Goal: Task Accomplishment & Management: Manage account settings

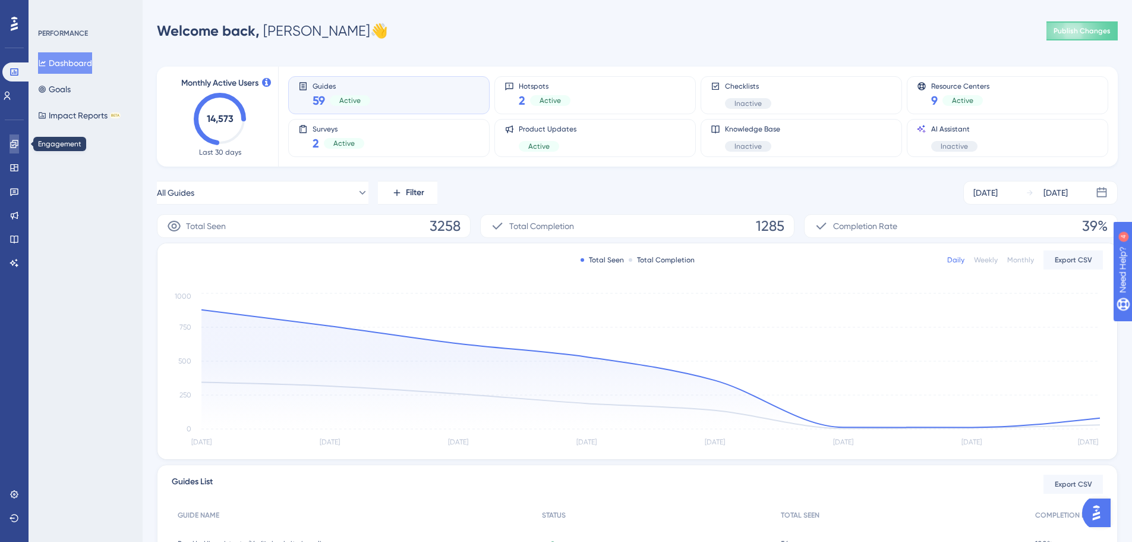
click at [0, 0] on icon at bounding box center [0, 0] width 0 height 0
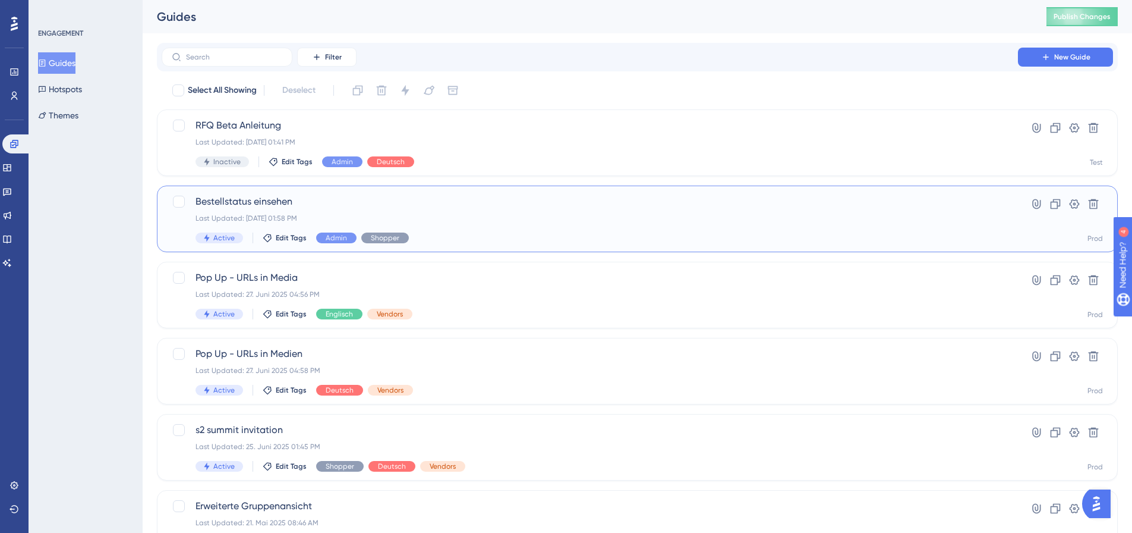
click at [331, 219] on div "Last Updated: 12. Aug. 2025 01:58 PM" at bounding box center [590, 218] width 789 height 10
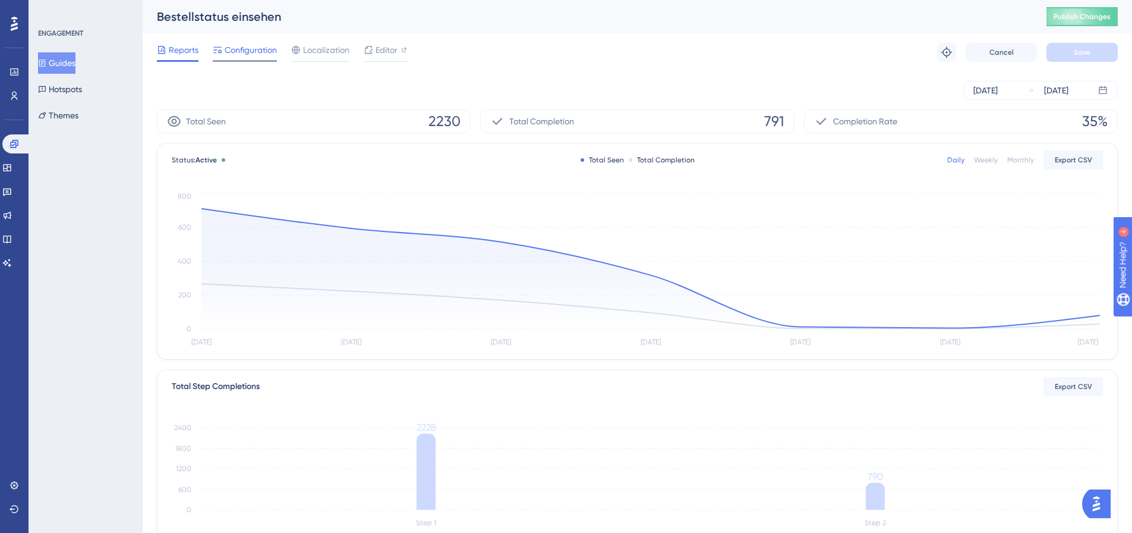
click at [246, 47] on span "Configuration" at bounding box center [251, 50] width 52 height 14
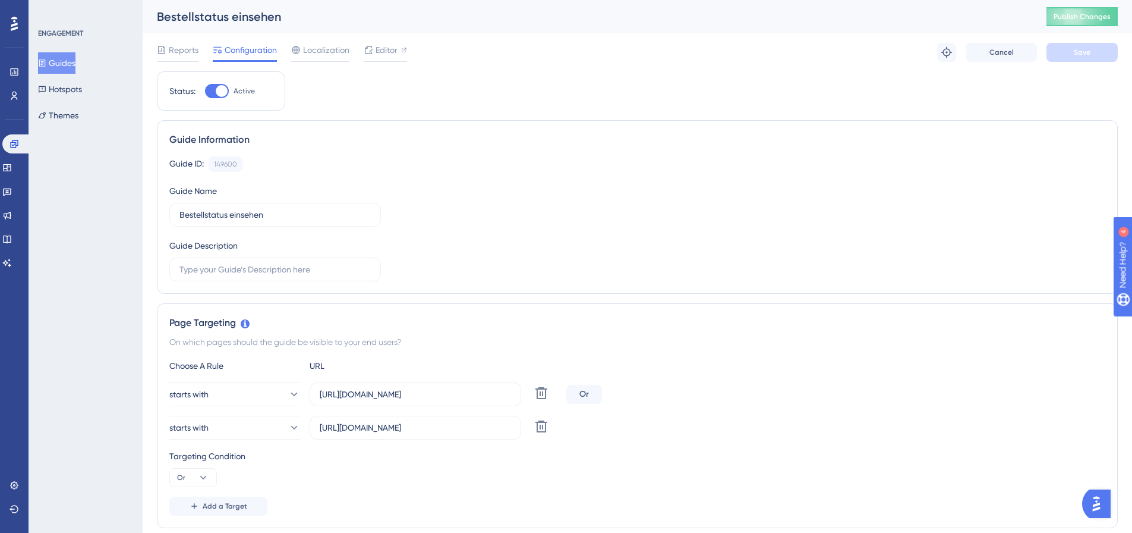
click at [218, 95] on div at bounding box center [222, 91] width 12 height 12
click at [205, 92] on input "Active" at bounding box center [205, 91] width 1 height 1
checkbox input "false"
click at [1078, 59] on button "Save" at bounding box center [1082, 52] width 71 height 19
click at [62, 66] on button "Guides" at bounding box center [56, 62] width 37 height 21
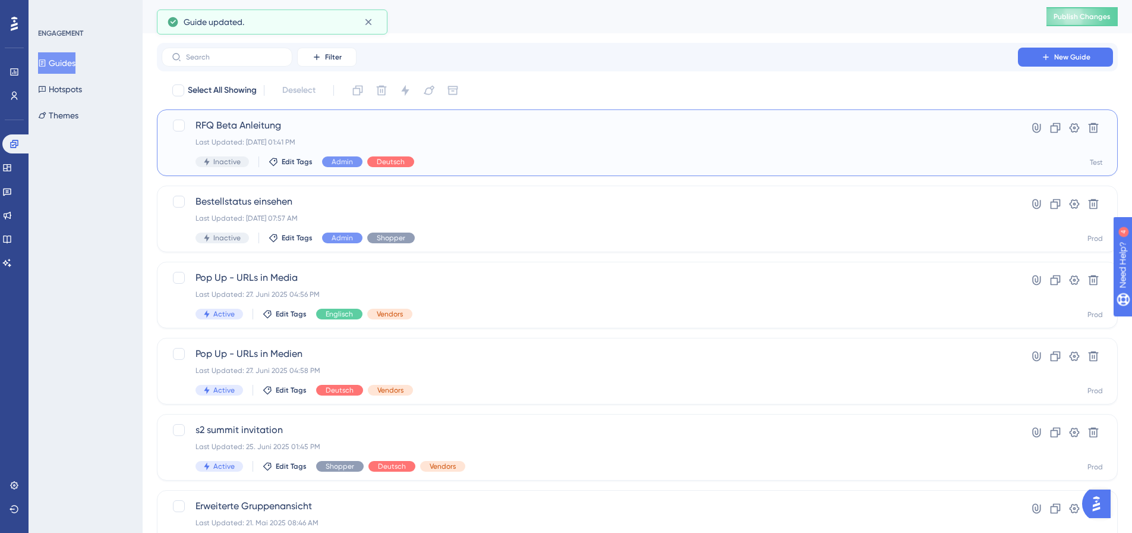
click at [297, 127] on span "RFQ Beta Anleitung" at bounding box center [590, 125] width 789 height 14
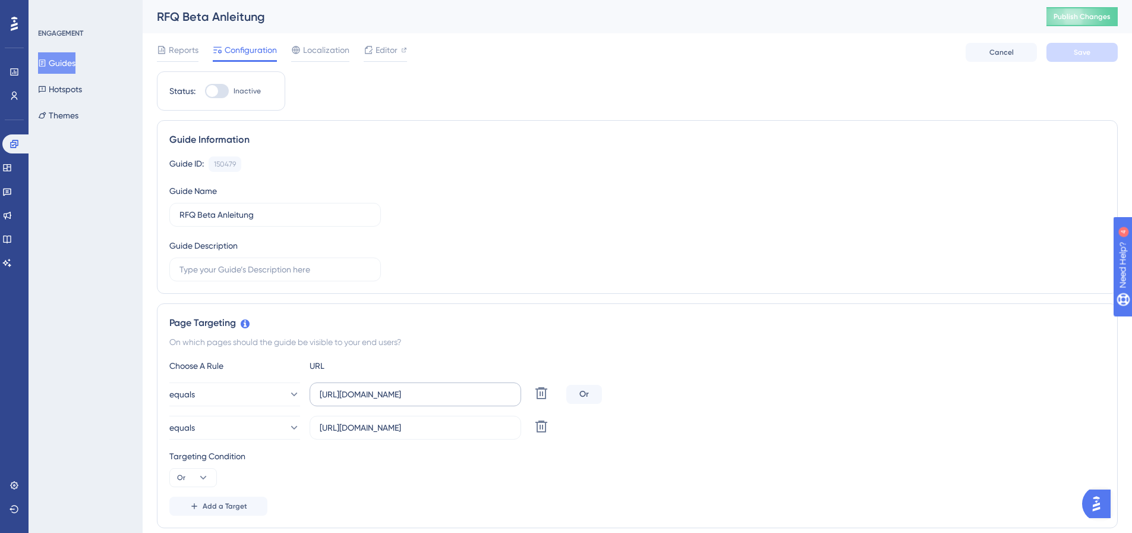
click at [388, 387] on label "https://nextgen-stg.simplesystem.com/customer/requests-for-quotation" at bounding box center [416, 394] width 212 height 24
click at [388, 388] on input "https://nextgen-stg.simplesystem.com/customer/requests-for-quotation" at bounding box center [415, 394] width 191 height 13
click at [388, 387] on label "https://nextgen-stg.simplesystem.com/customer/requests-for-quotation" at bounding box center [416, 394] width 212 height 24
click at [388, 388] on input "https://nextgen-stg.simplesystem.com/customer/requests-for-quotation" at bounding box center [415, 394] width 191 height 13
click at [388, 387] on label "https://nextgen-stg.simplesystem.com/customer/requests-for-quotation" at bounding box center [416, 394] width 212 height 24
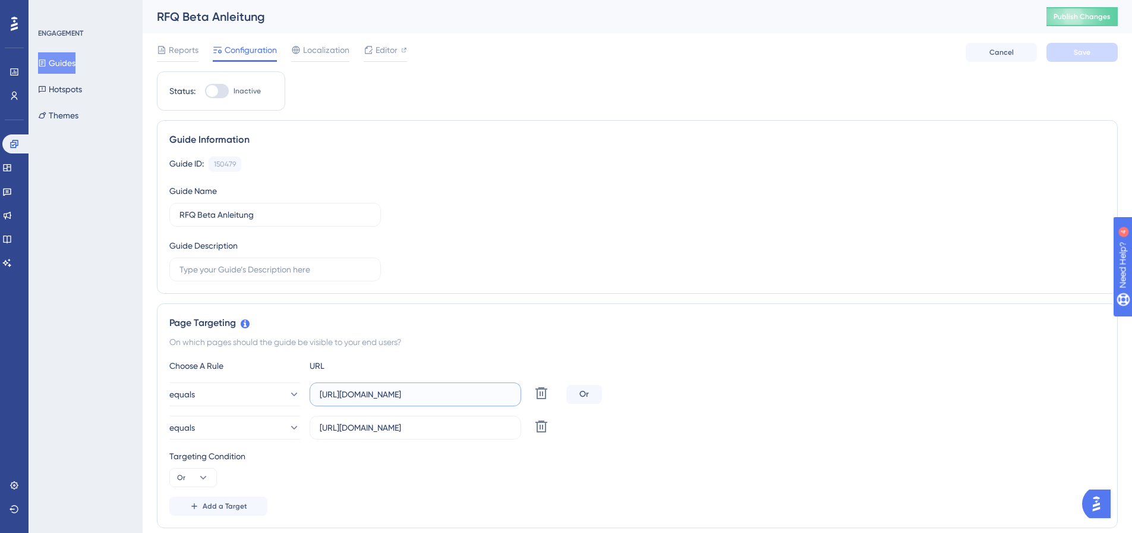
click at [388, 388] on input "https://nextgen-stg.simplesystem.com/customer/requests-for-quotation" at bounding box center [415, 394] width 191 height 13
click at [449, 395] on input "https://nextgen-stg.simplesystem.com/customer/requests-for-quotation" at bounding box center [415, 394] width 191 height 13
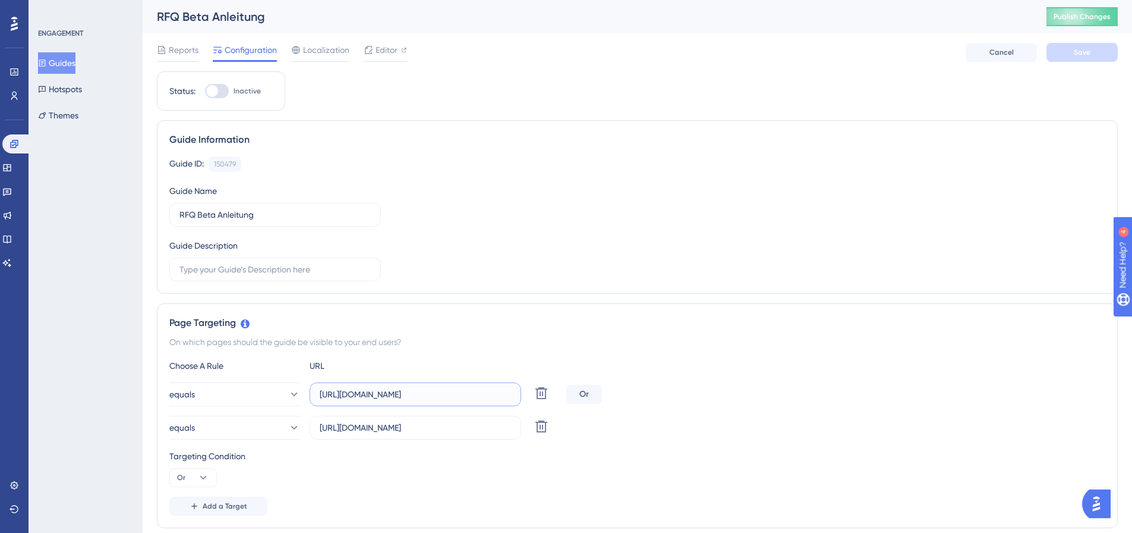
click at [449, 395] on input "https://nextgen-stg.simplesystem.com/customer/requests-for-quotation" at bounding box center [415, 394] width 191 height 13
paste input "platform"
type input "[URL][DOMAIN_NAME]"
click at [383, 430] on input "https://nextgen-stg.simplesystem.com/customer/company-and-settings/requests-for…" at bounding box center [415, 427] width 191 height 13
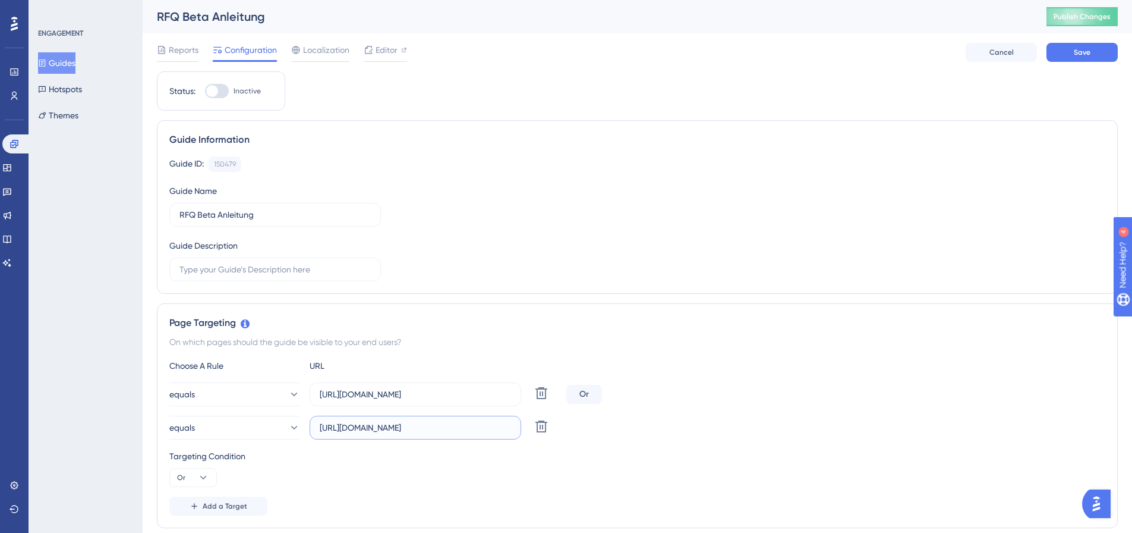
click at [383, 430] on input "https://nextgen-stg.simplesystem.com/customer/company-and-settings/requests-for…" at bounding box center [415, 427] width 191 height 13
paste input "platform"
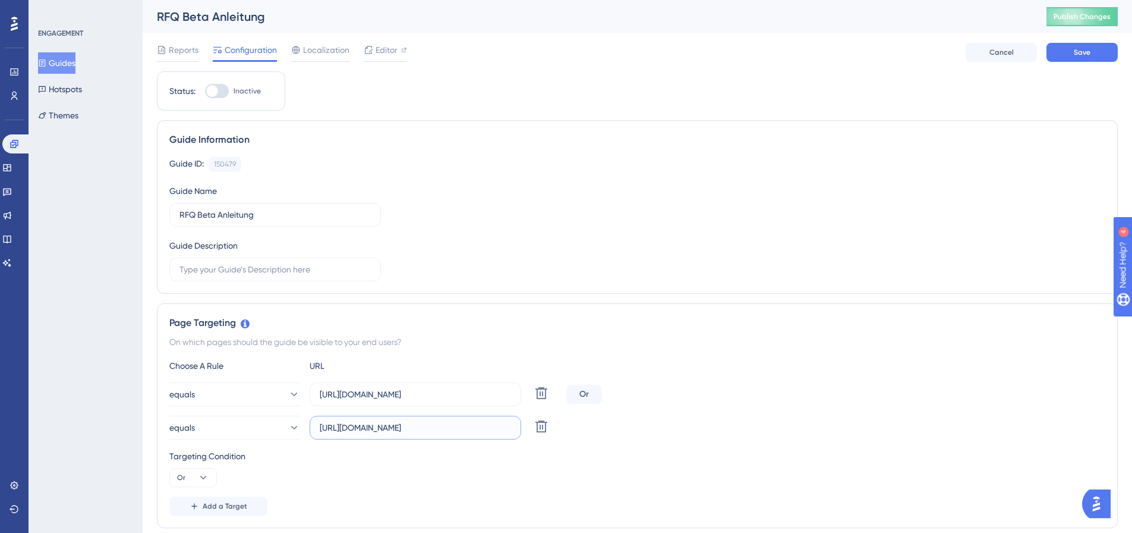
scroll to position [0, 169]
type input "[URL][DOMAIN_NAME]"
click at [394, 463] on div "Targeting Condition Or" at bounding box center [637, 468] width 936 height 38
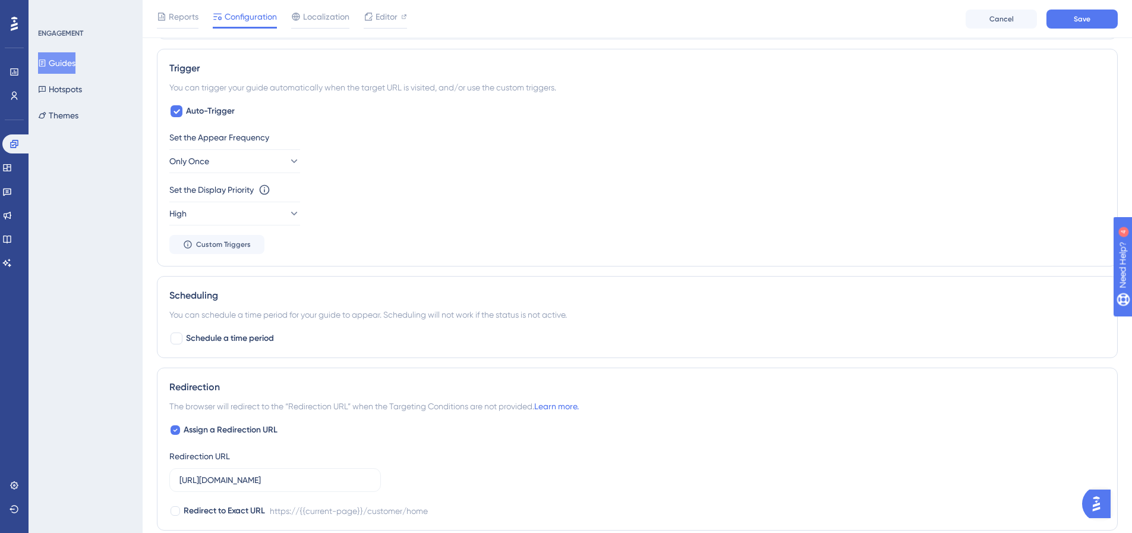
scroll to position [713, 0]
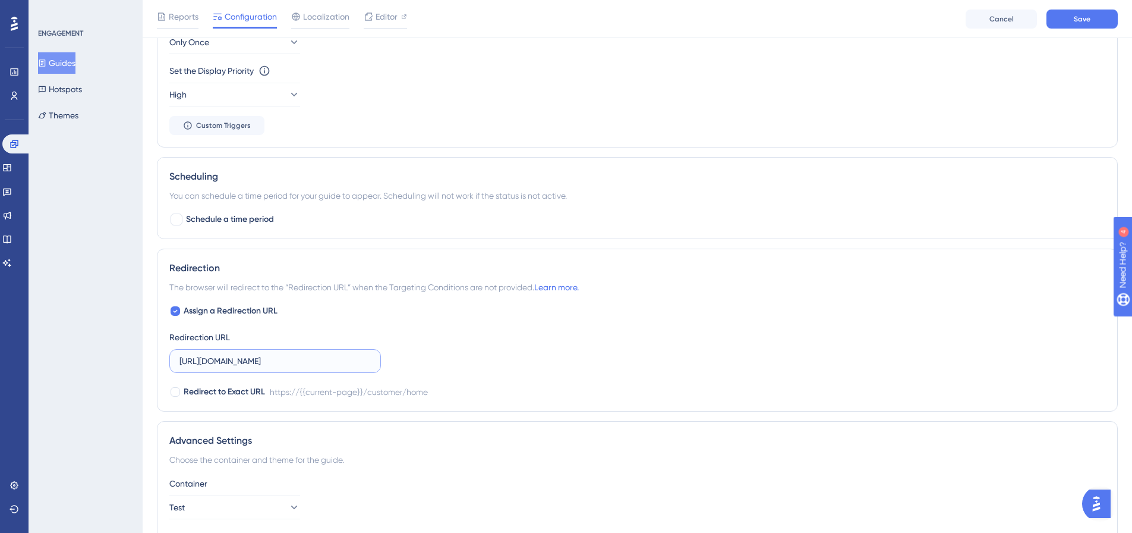
click at [366, 358] on input "https://nextgen-stg.simplesystem.com/customer/home" at bounding box center [275, 360] width 191 height 13
click at [666, 348] on div "Assign a Redirection URL Redirection URL Redirect to Exact URL https://{{curren…" at bounding box center [637, 351] width 936 height 95
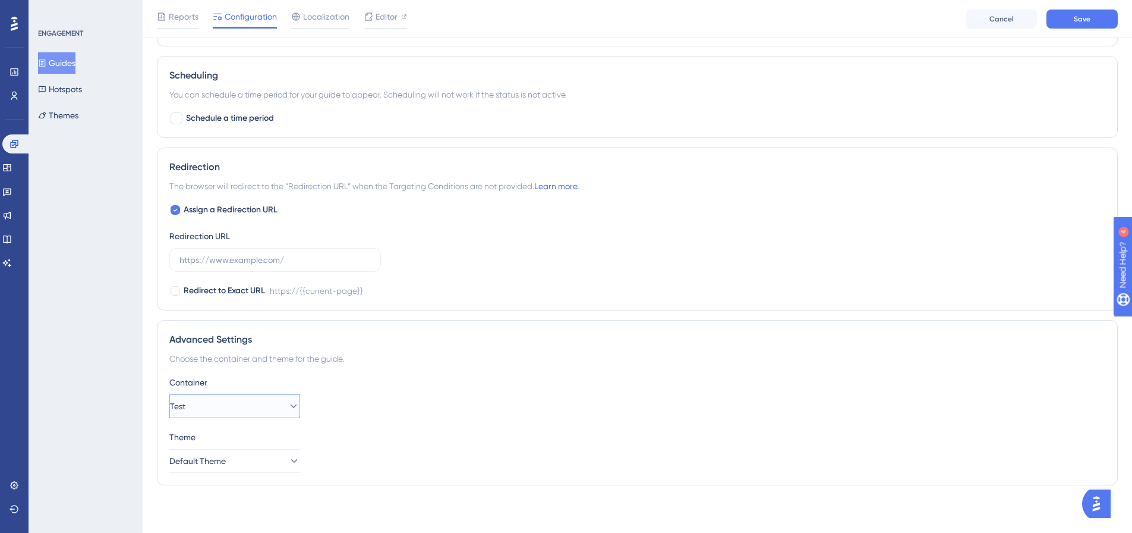
click at [288, 407] on icon at bounding box center [294, 406] width 12 height 12
click at [266, 433] on div "Prod Prod" at bounding box center [235, 442] width 96 height 24
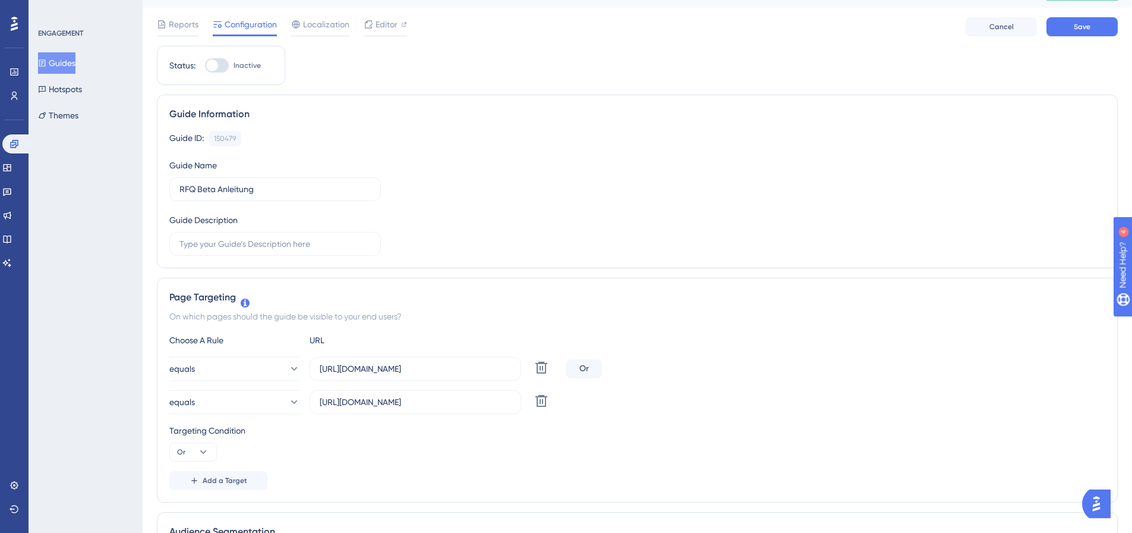
scroll to position [0, 0]
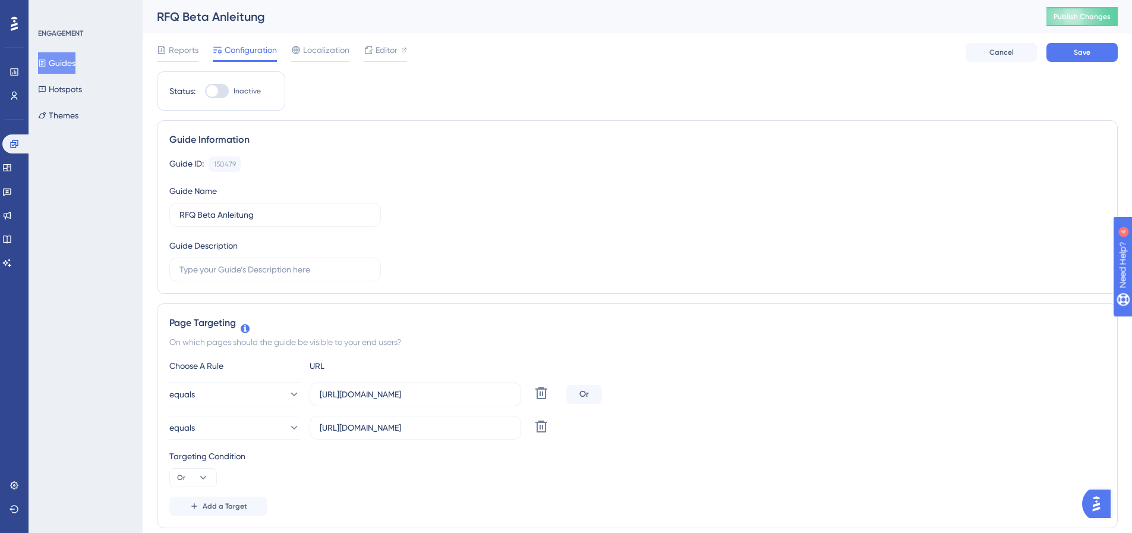
click at [218, 94] on div at bounding box center [217, 91] width 24 height 14
click at [205, 92] on input "Inactive" at bounding box center [205, 91] width 1 height 1
checkbox input "true"
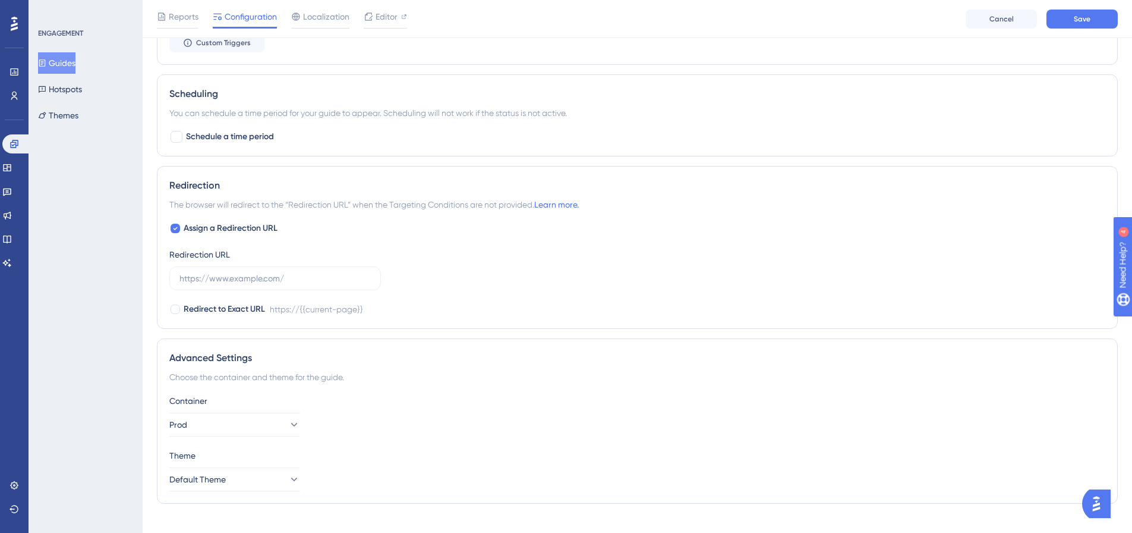
scroll to position [814, 0]
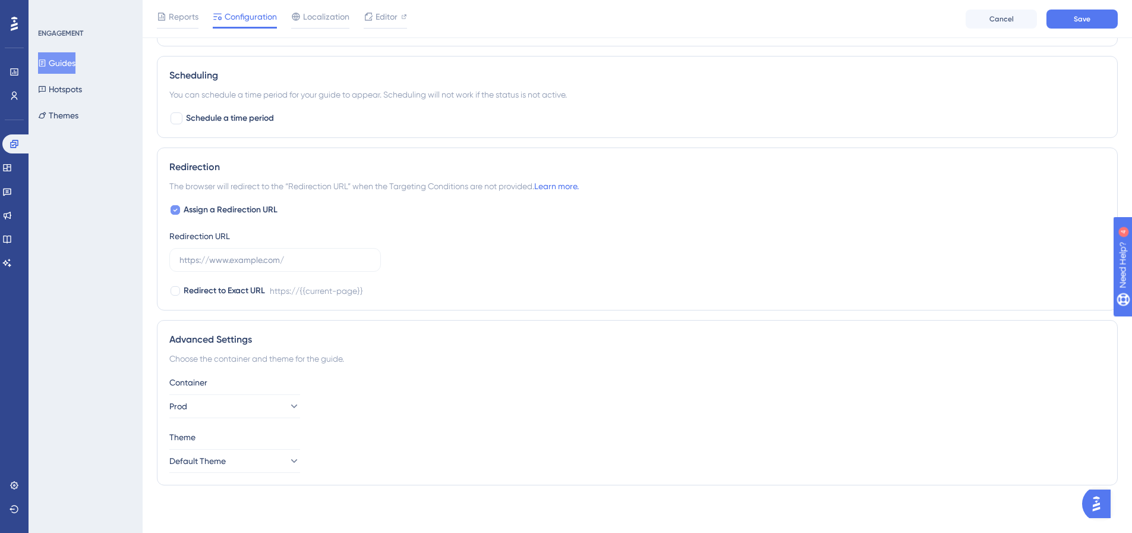
click at [176, 207] on icon at bounding box center [175, 210] width 5 height 10
checkbox input "false"
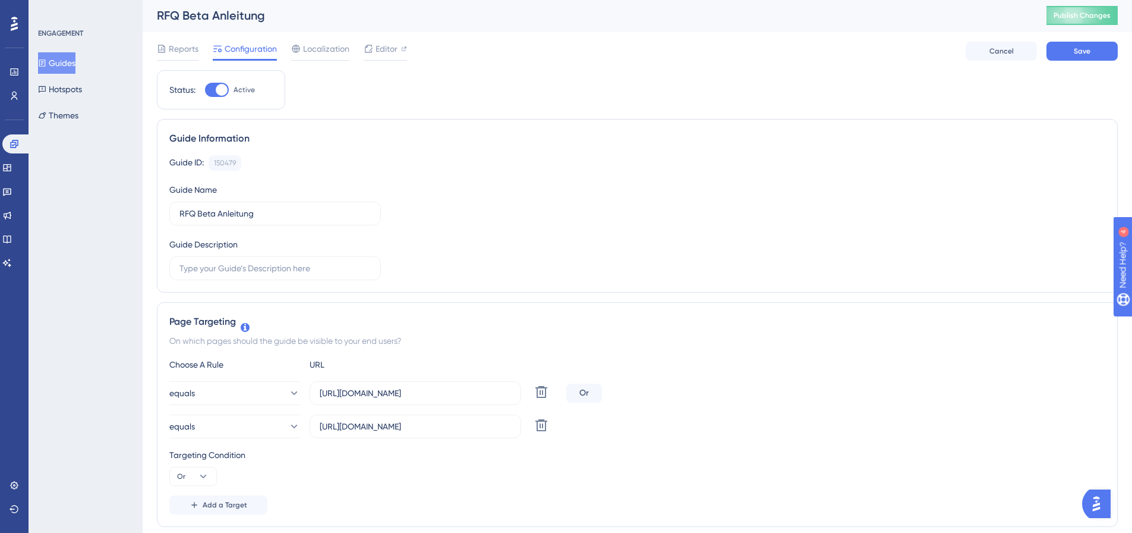
scroll to position [0, 0]
click at [1090, 52] on span "Save" at bounding box center [1082, 53] width 17 height 10
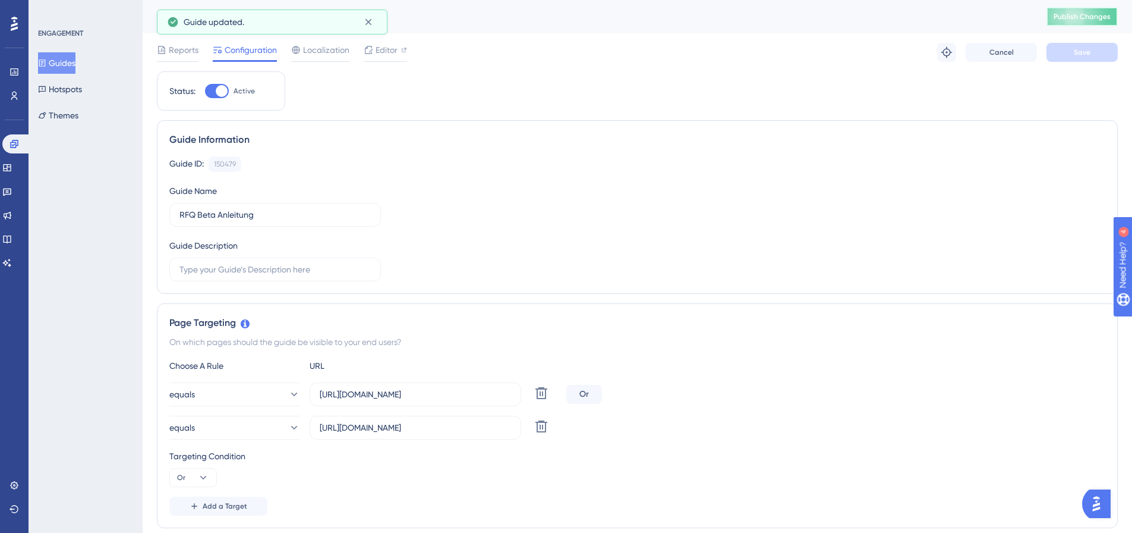
click at [1091, 20] on button "Publish Changes" at bounding box center [1082, 16] width 71 height 19
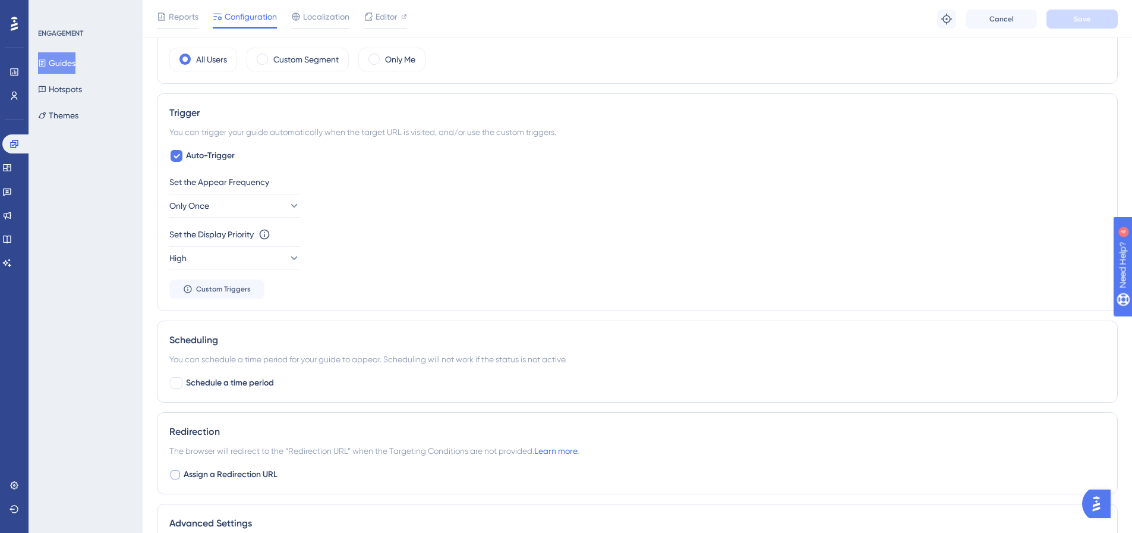
scroll to position [654, 0]
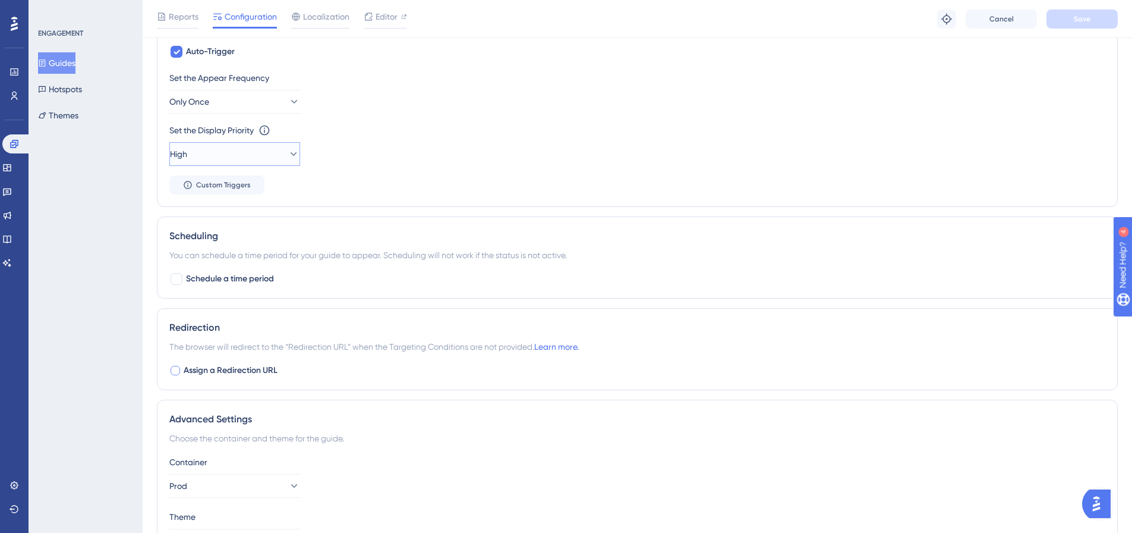
click at [288, 156] on icon at bounding box center [294, 154] width 12 height 12
click at [247, 253] on div "Highest Highest" at bounding box center [235, 262] width 96 height 24
click at [1110, 23] on button "Save" at bounding box center [1082, 19] width 71 height 19
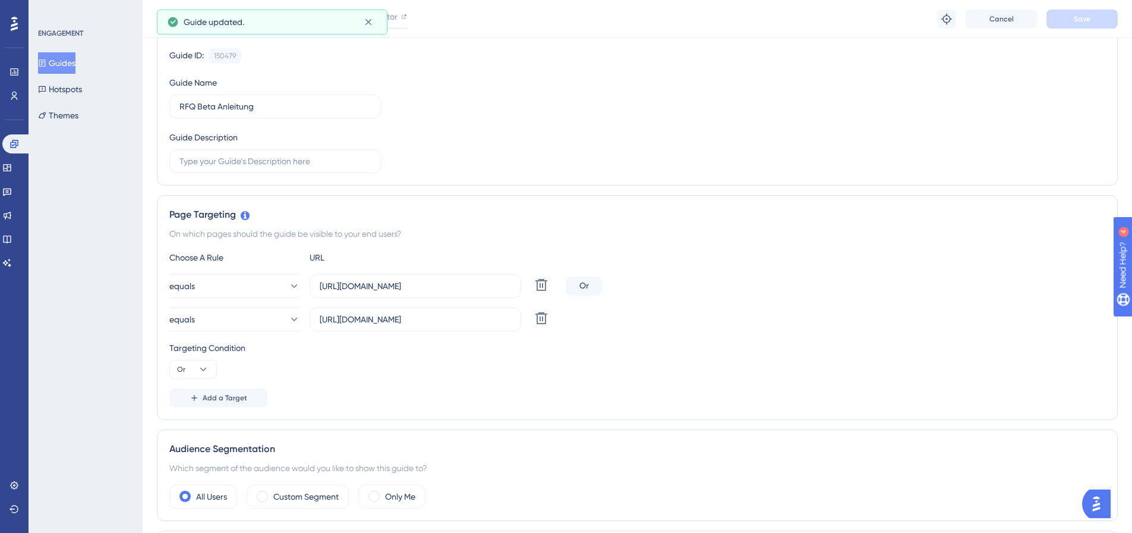
scroll to position [0, 0]
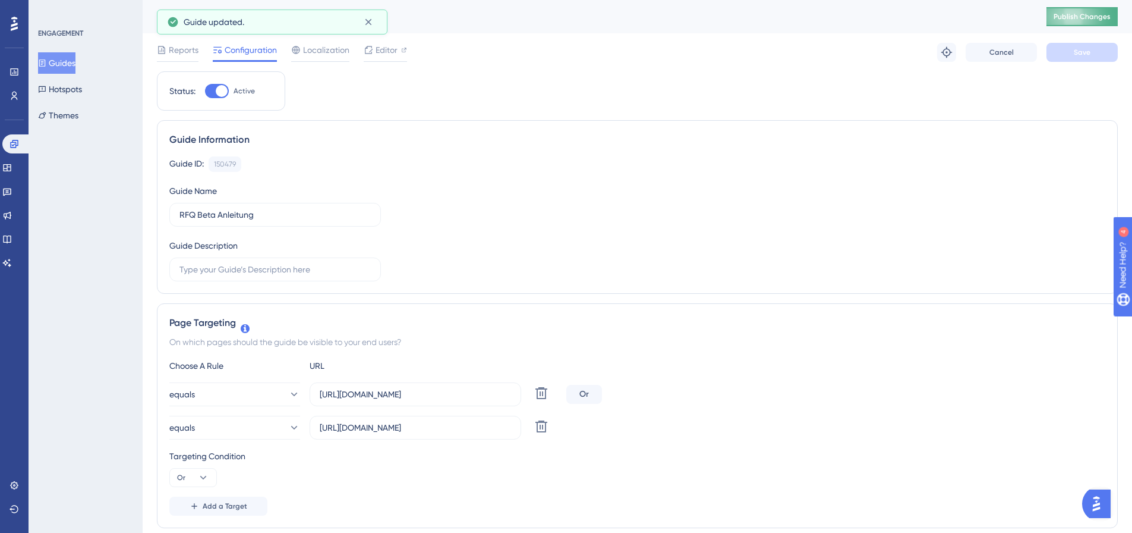
click at [1083, 15] on span "Publish Changes" at bounding box center [1082, 17] width 57 height 10
click at [1068, 18] on span "Publish Changes" at bounding box center [1082, 17] width 57 height 10
click at [389, 52] on span "Editor" at bounding box center [387, 50] width 22 height 14
click at [288, 398] on icon at bounding box center [294, 394] width 12 height 12
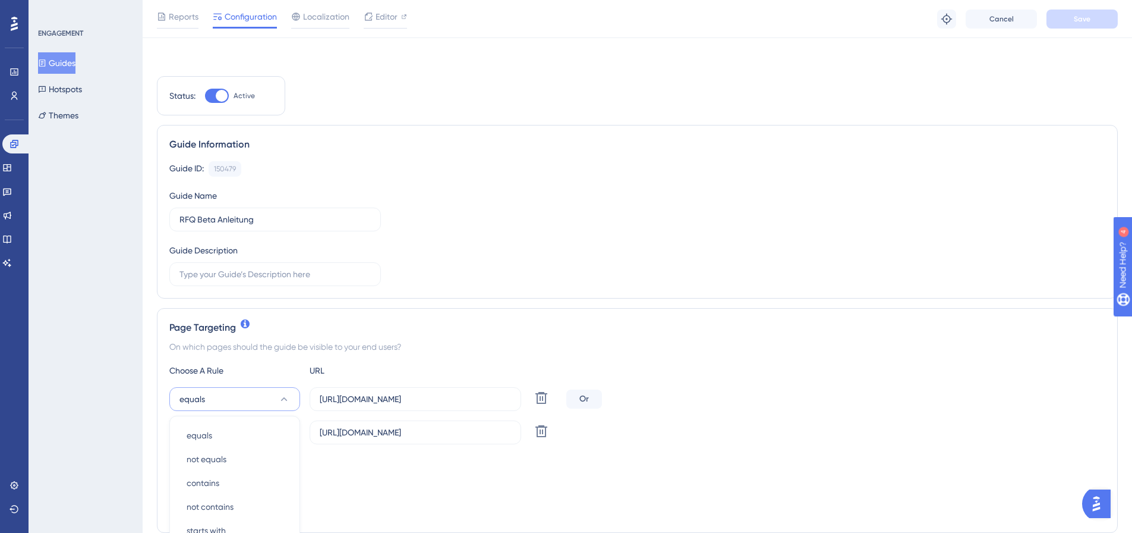
scroll to position [240, 0]
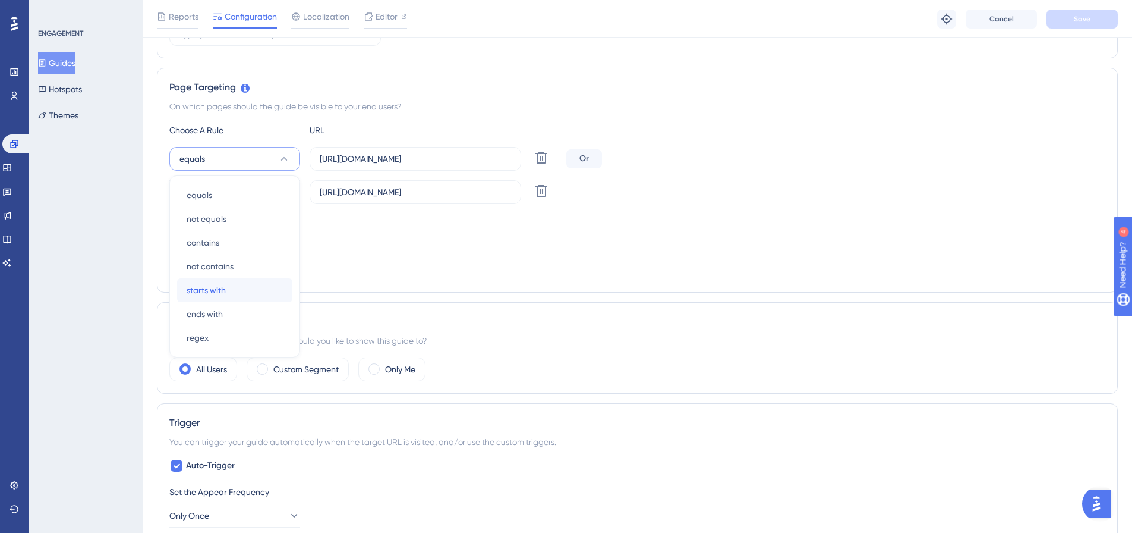
click at [229, 288] on div "starts with starts with" at bounding box center [235, 290] width 96 height 24
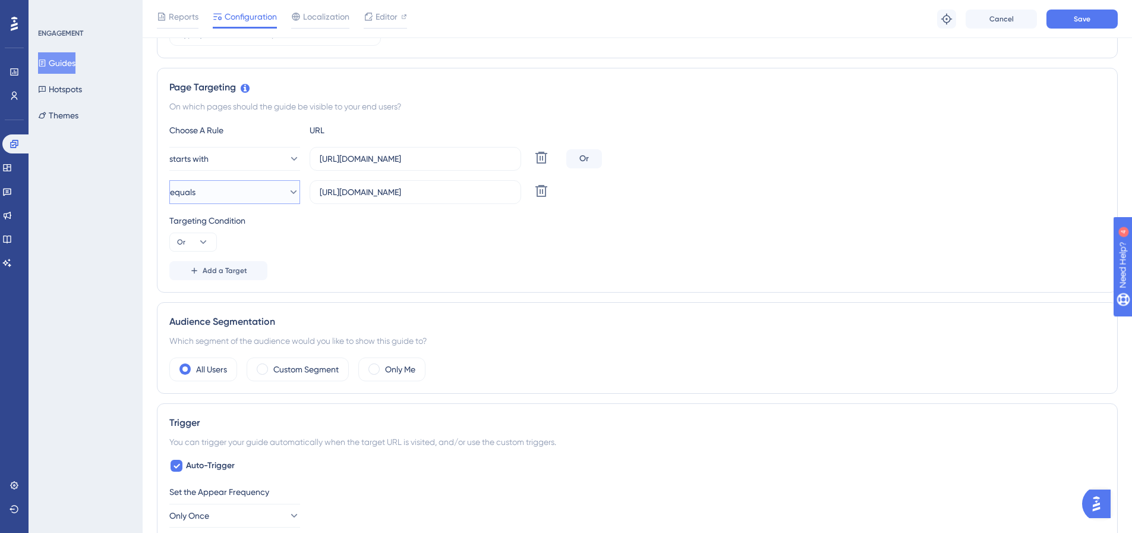
click at [288, 190] on icon at bounding box center [294, 192] width 12 height 12
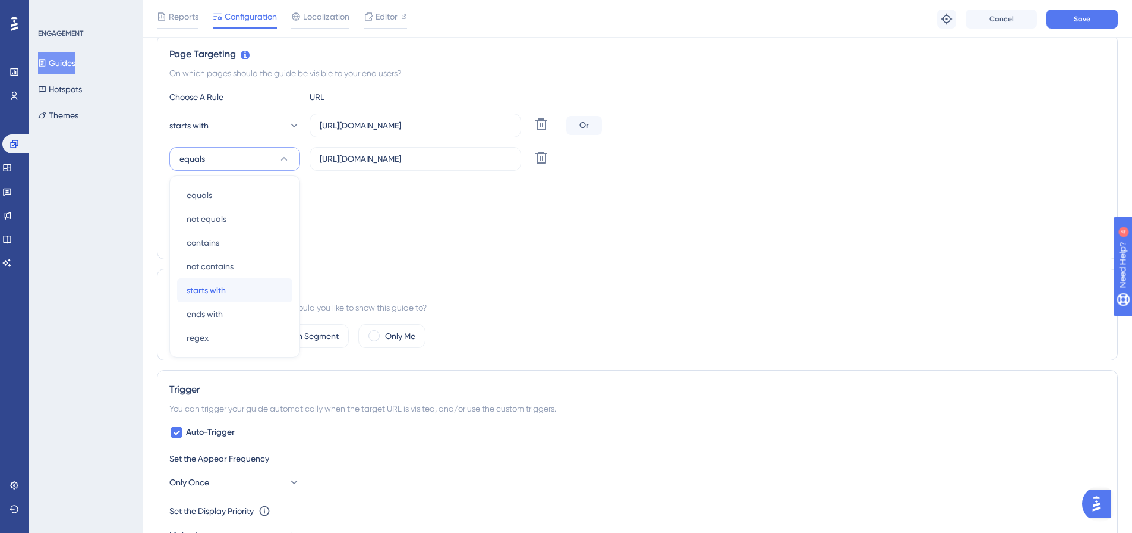
click at [236, 285] on div "starts with starts with" at bounding box center [235, 290] width 96 height 24
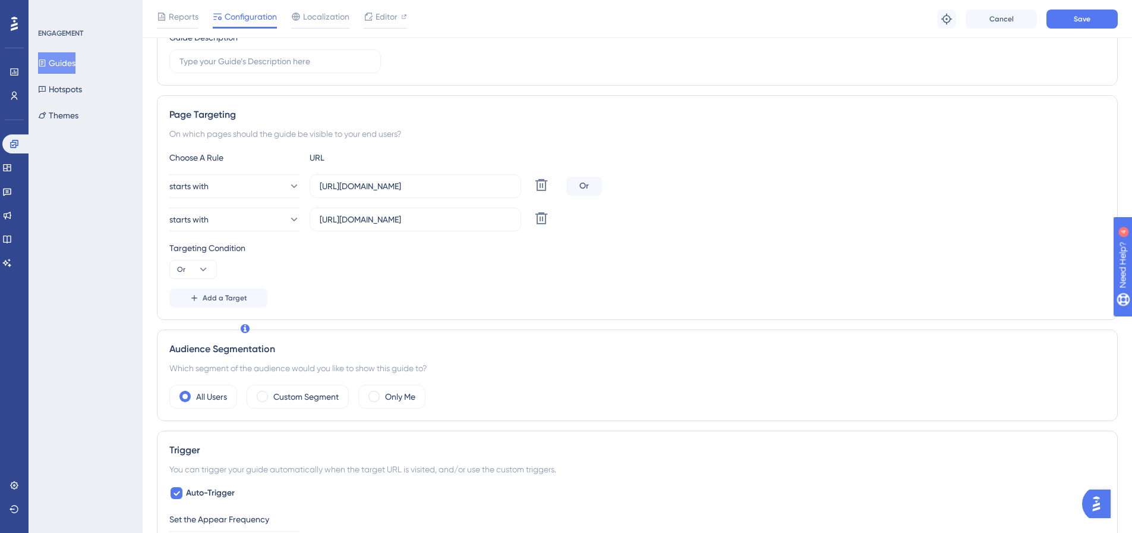
scroll to position [155, 0]
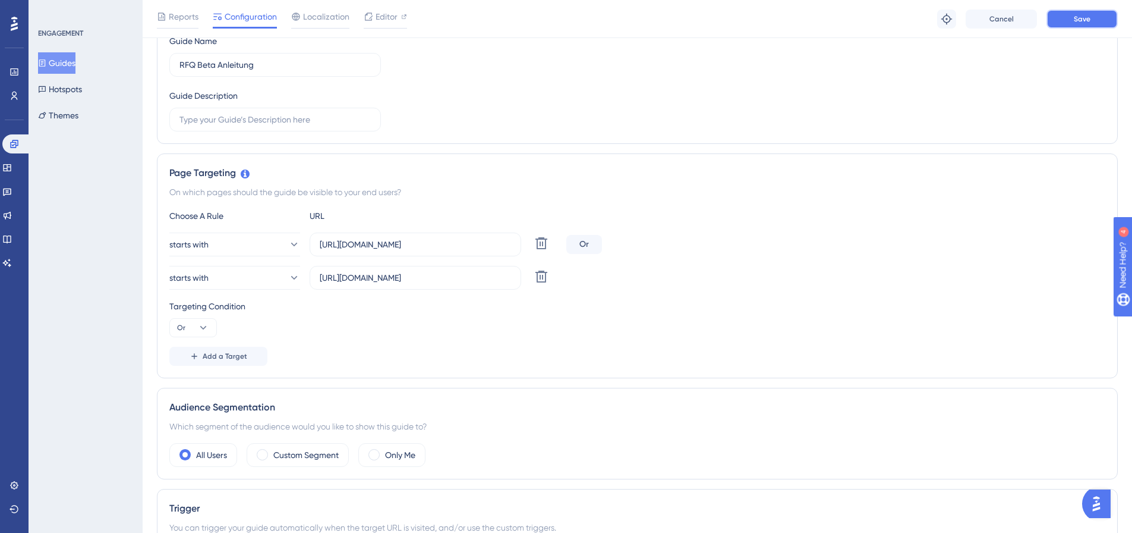
click at [1072, 14] on button "Save" at bounding box center [1082, 19] width 71 height 19
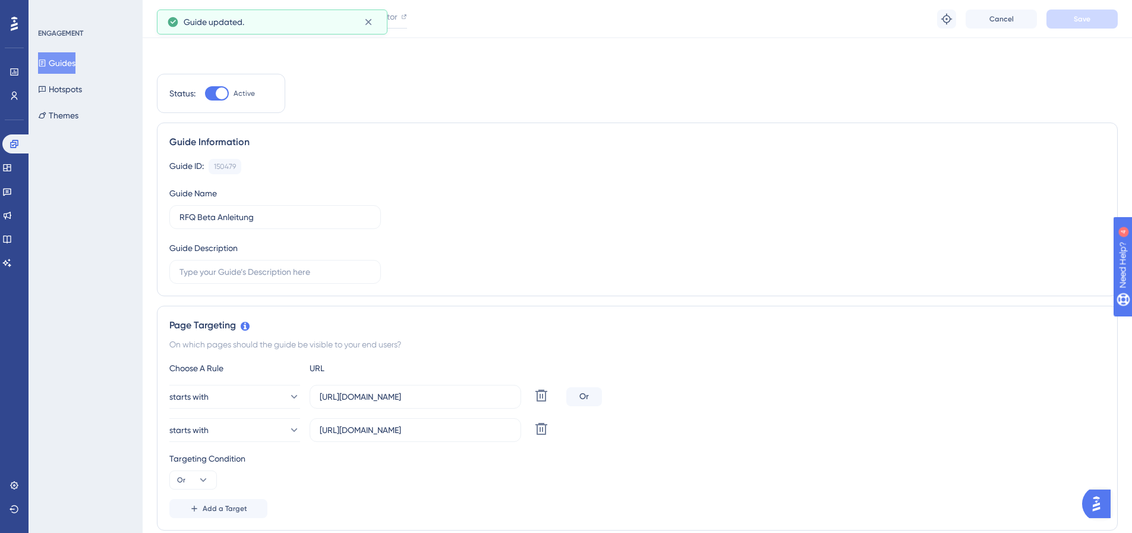
scroll to position [0, 0]
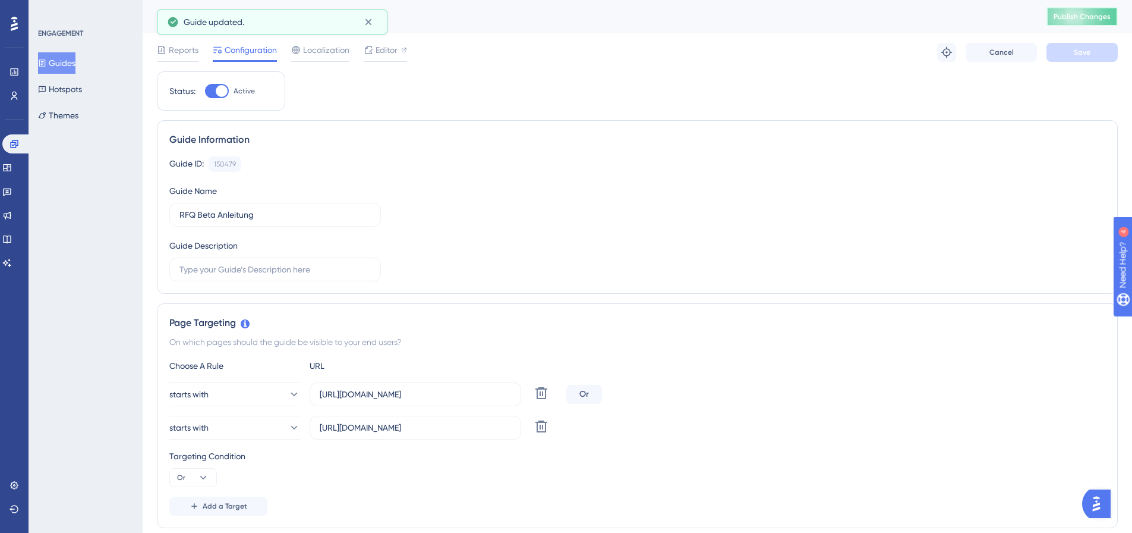
click at [1081, 20] on span "Publish Changes" at bounding box center [1082, 17] width 57 height 10
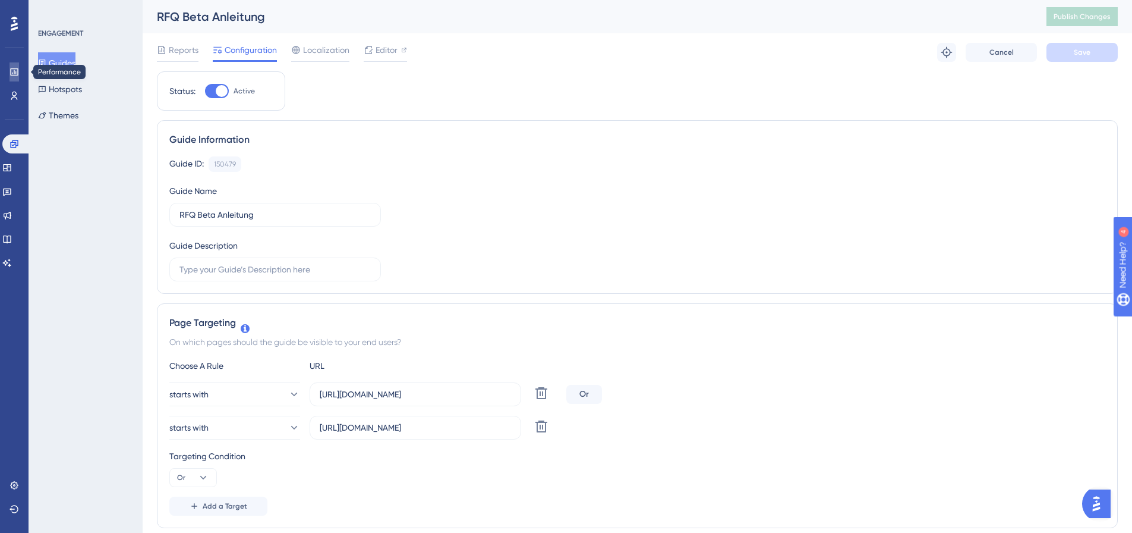
click at [0, 0] on link at bounding box center [0, 0] width 0 height 0
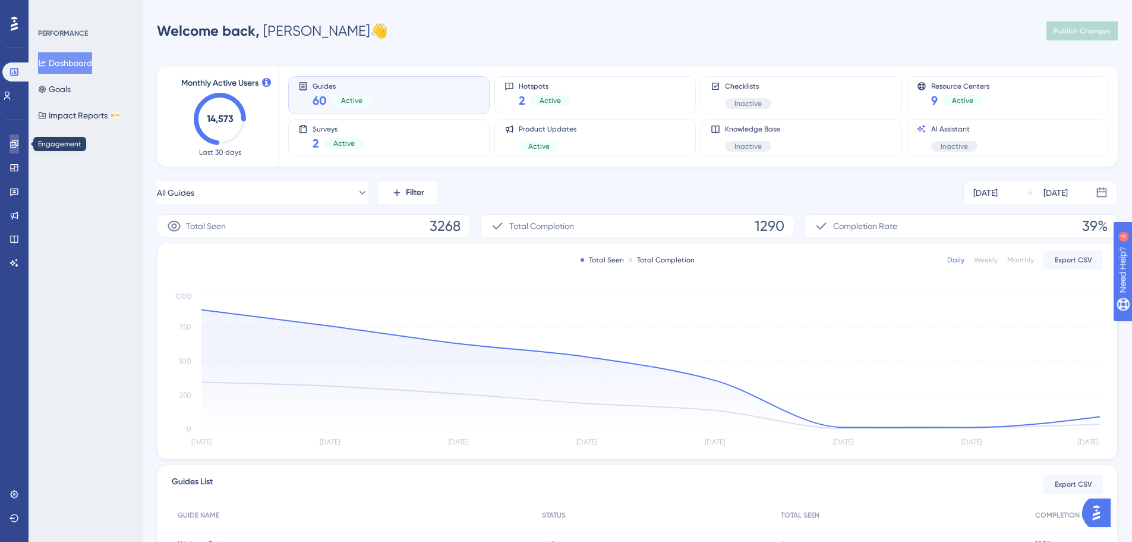
click at [0, 0] on icon at bounding box center [0, 0] width 0 height 0
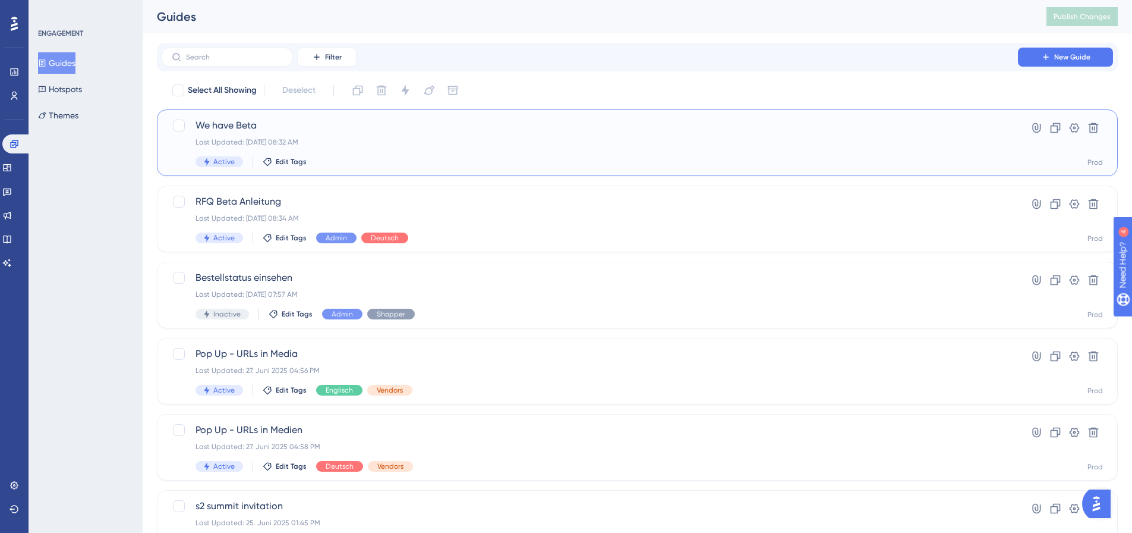
click at [461, 141] on div "Last Updated: [DATE] 08:32 AM" at bounding box center [590, 142] width 789 height 10
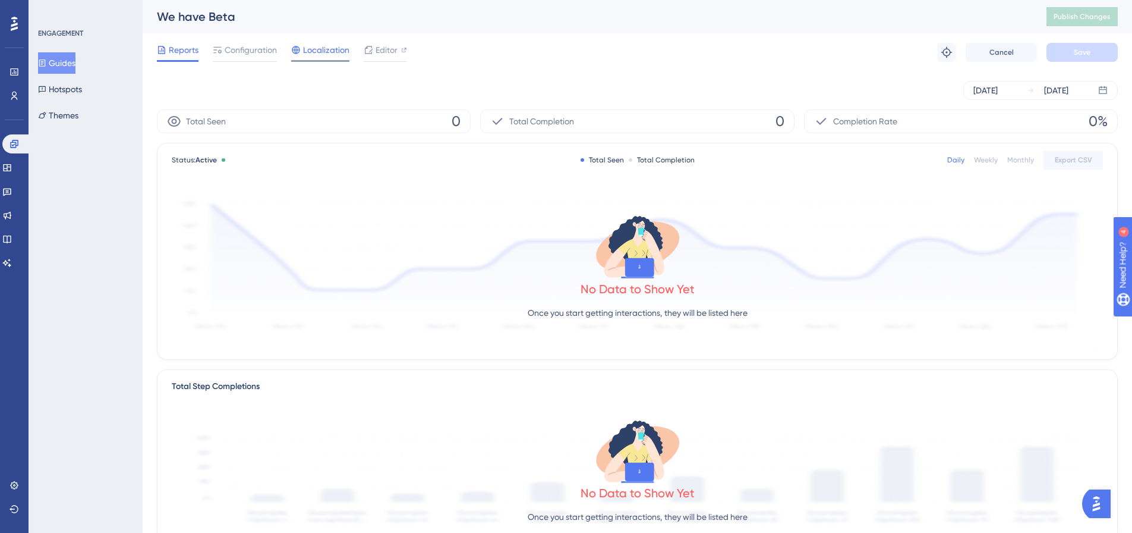
click at [329, 47] on span "Localization" at bounding box center [326, 50] width 46 height 14
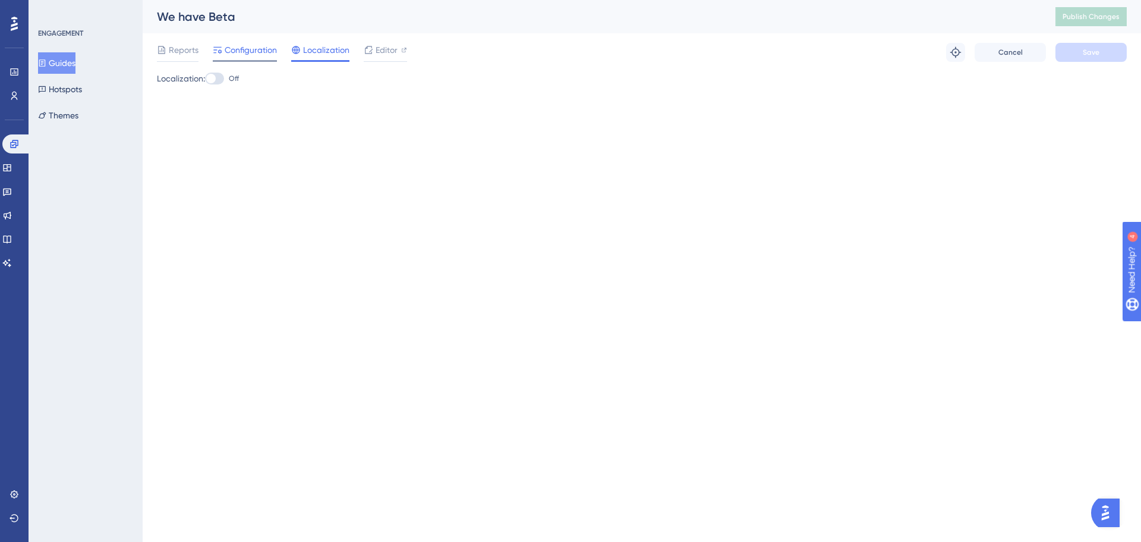
click at [253, 43] on span "Configuration" at bounding box center [251, 50] width 52 height 14
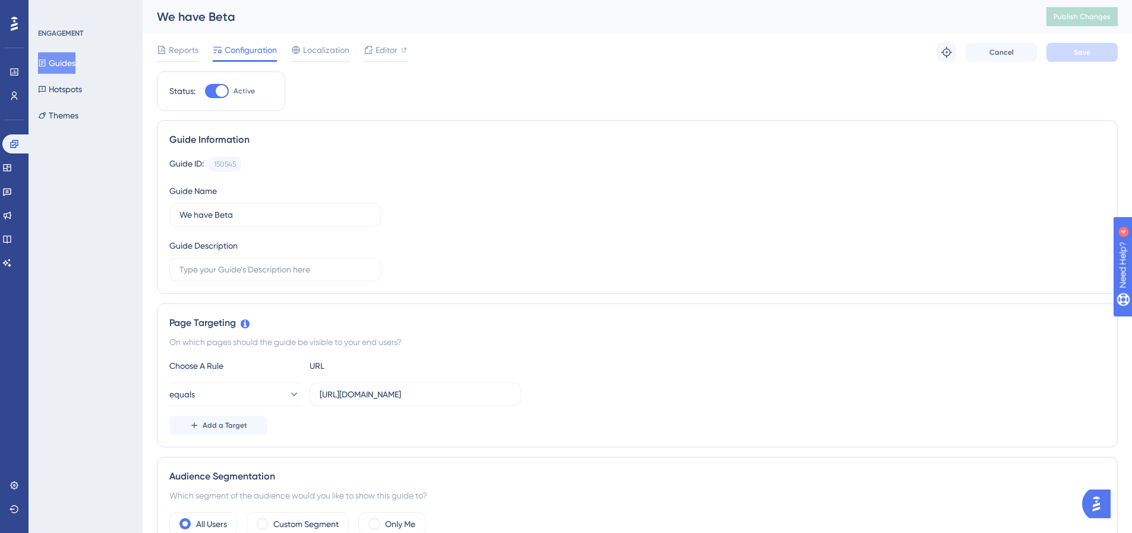
click at [64, 58] on button "Guides" at bounding box center [56, 62] width 37 height 21
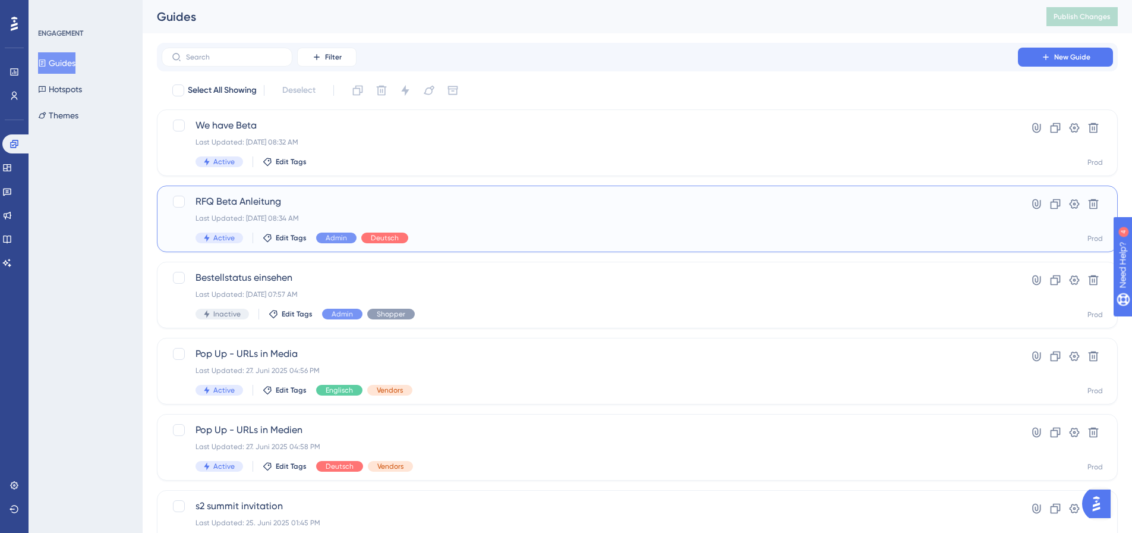
click at [319, 197] on span "RFQ Beta Anleitung" at bounding box center [590, 201] width 789 height 14
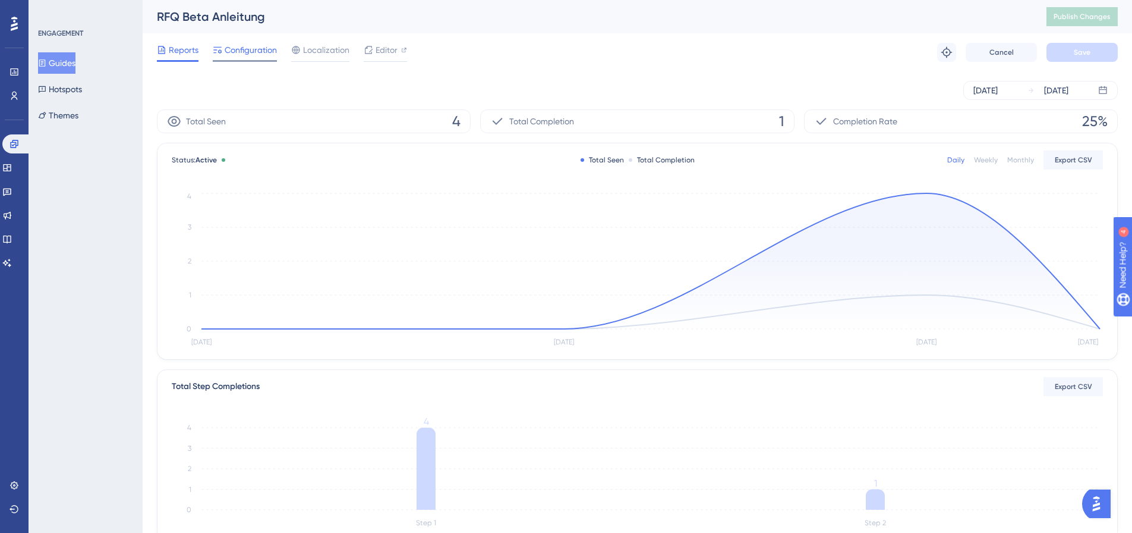
click at [269, 58] on div "Configuration" at bounding box center [245, 52] width 64 height 19
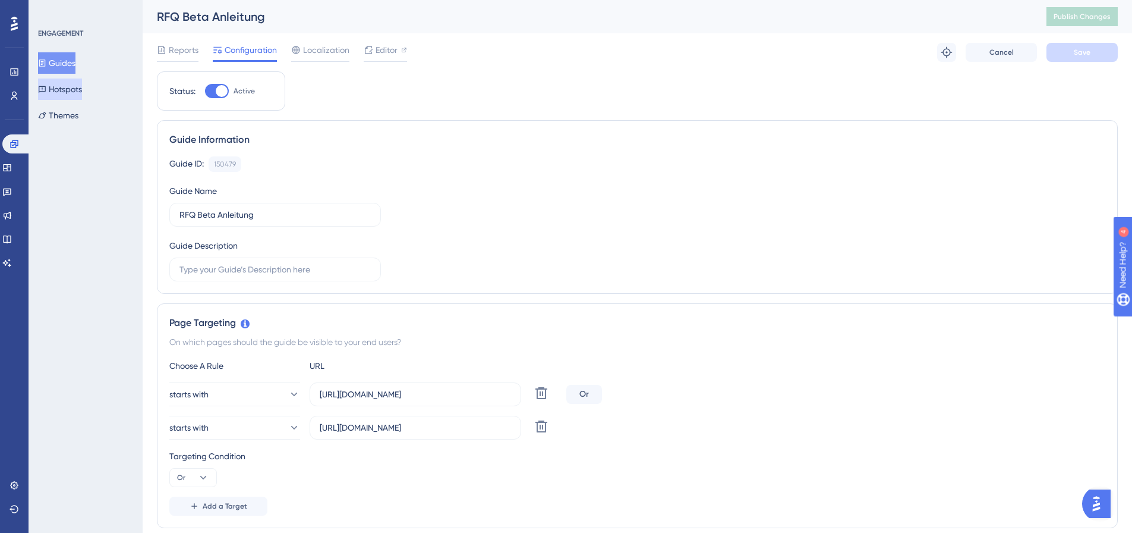
click at [55, 86] on button "Hotspots" at bounding box center [60, 88] width 44 height 21
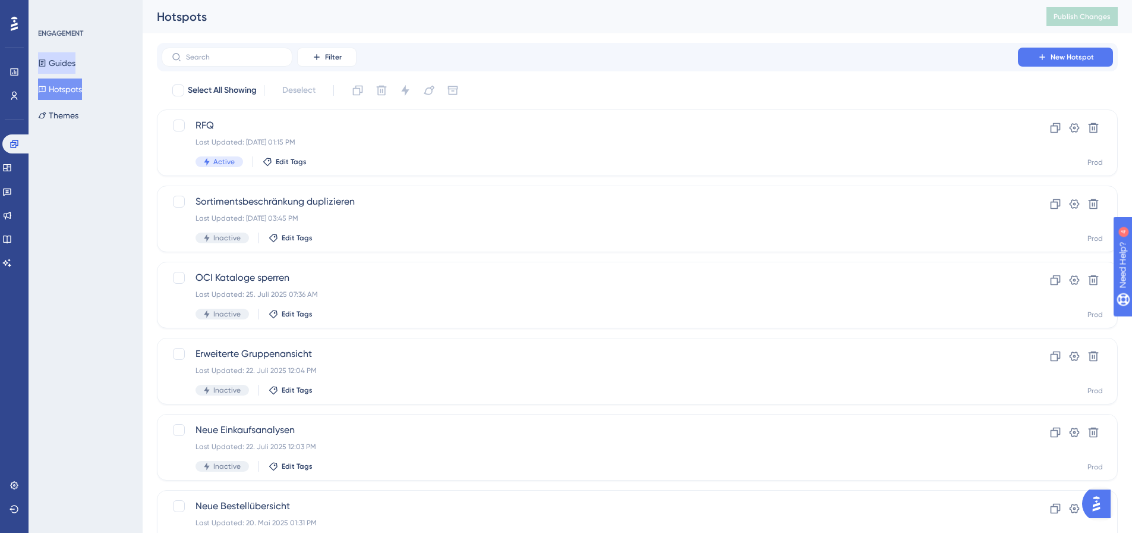
click at [64, 62] on button "Guides" at bounding box center [56, 62] width 37 height 21
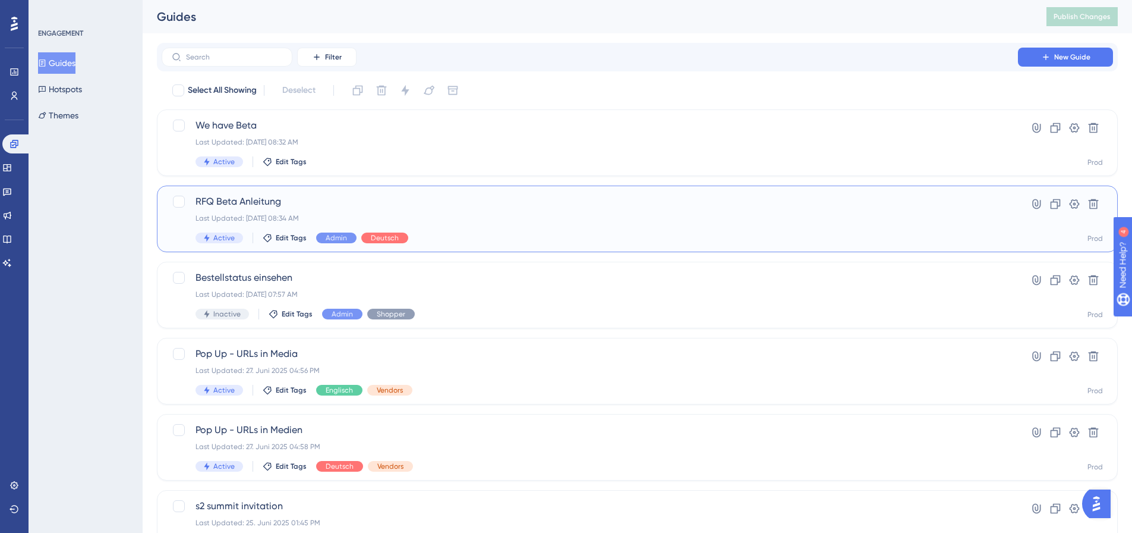
click at [262, 210] on div "RFQ Beta Anleitung Last Updated: 25. Aug. 2025 08:34 AM Active Edit Tags Admin …" at bounding box center [590, 218] width 789 height 49
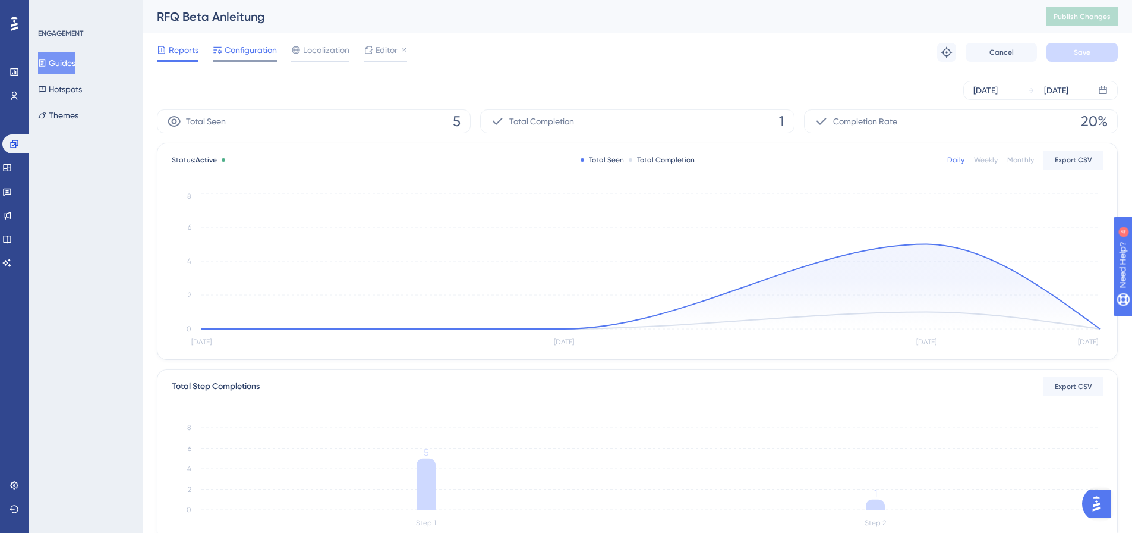
click at [248, 53] on span "Configuration" at bounding box center [251, 50] width 52 height 14
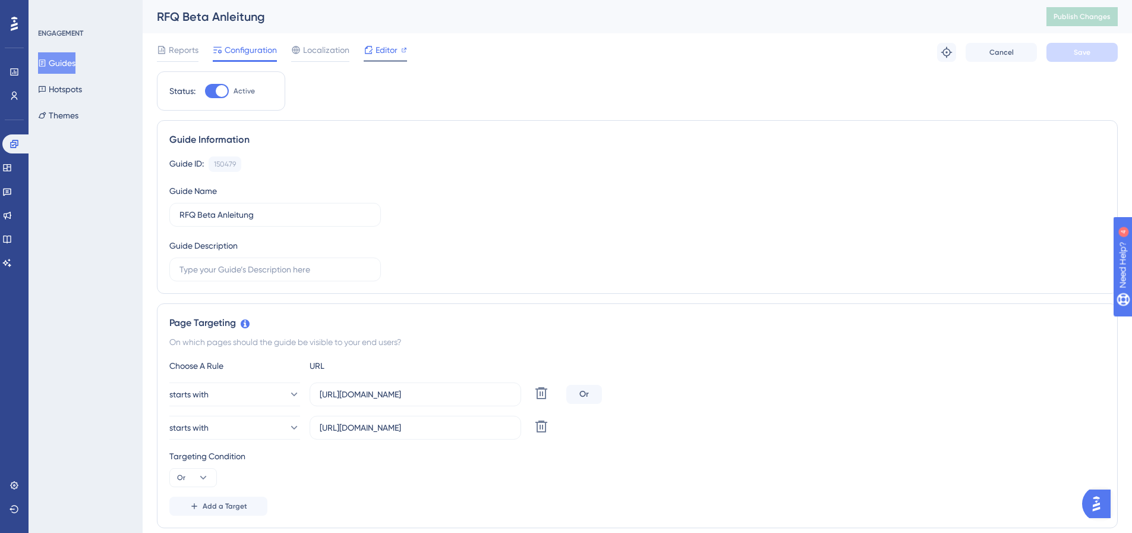
click at [377, 52] on span "Editor" at bounding box center [387, 50] width 22 height 14
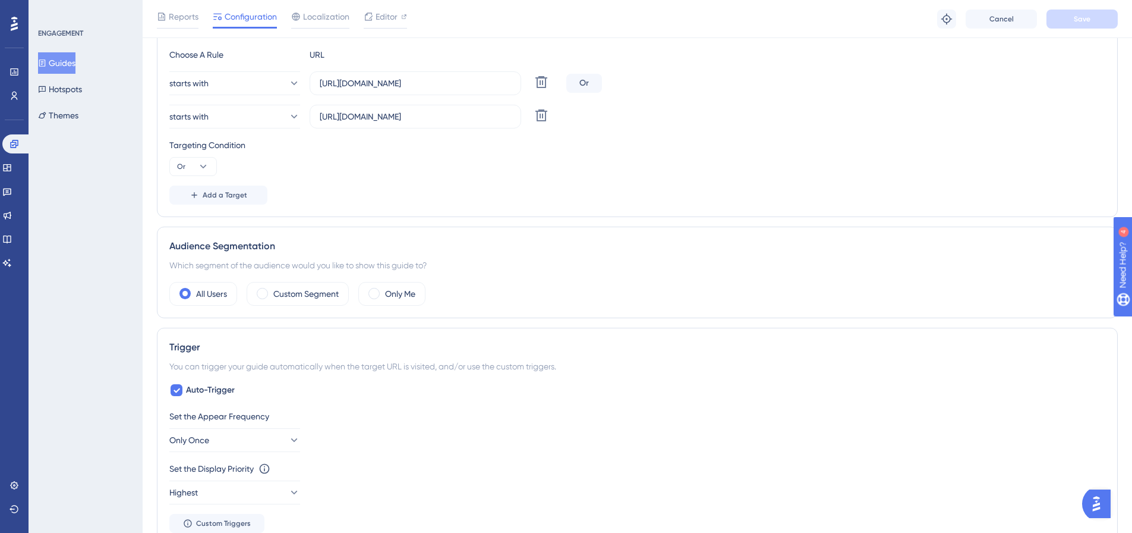
scroll to position [297, 0]
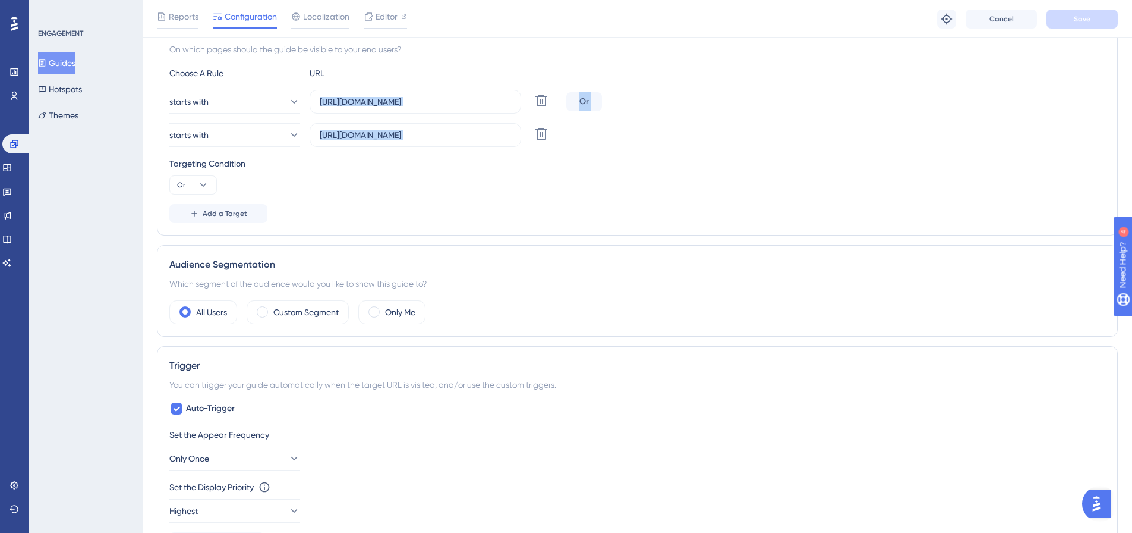
drag, startPoint x: 382, startPoint y: 112, endPoint x: 900, endPoint y: 139, distance: 519.1
click at [900, 139] on div "starts with [URL][DOMAIN_NAME] Delete Or starts with [URL][DOMAIN_NAME] Delete" at bounding box center [637, 118] width 936 height 57
click at [900, 139] on div "starts with [URL][DOMAIN_NAME] Delete" at bounding box center [637, 135] width 936 height 24
click at [485, 99] on input "[URL][DOMAIN_NAME]" at bounding box center [415, 101] width 191 height 13
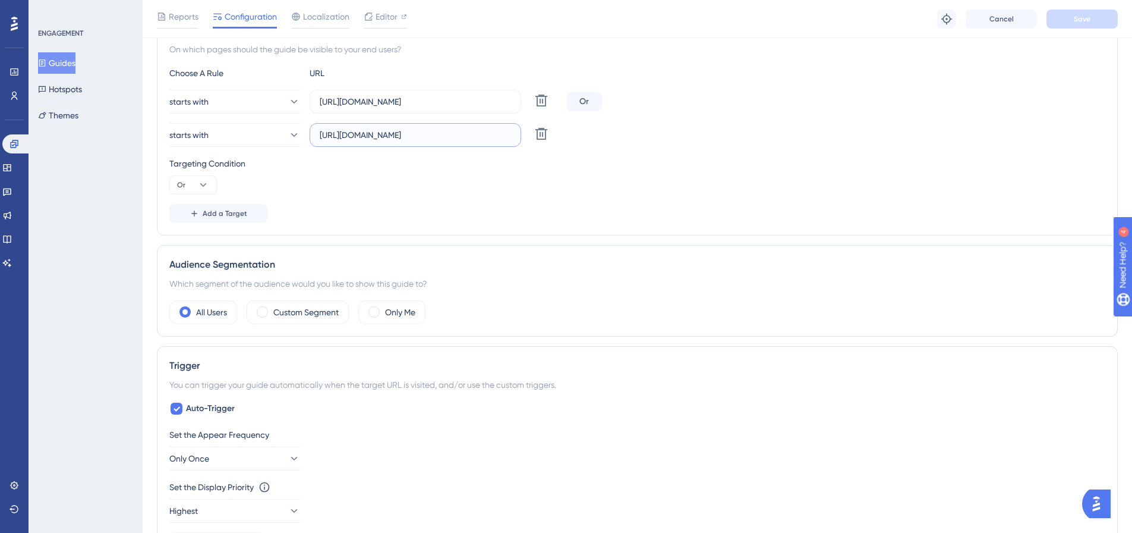
click at [370, 139] on input "[URL][DOMAIN_NAME]" at bounding box center [415, 134] width 191 height 13
drag, startPoint x: 387, startPoint y: 132, endPoint x: 735, endPoint y: 158, distance: 349.3
click at [735, 158] on div "Choose A Rule URL starts with https://platform.simplesystem.com/customer/reques…" at bounding box center [637, 144] width 936 height 157
click at [778, 159] on div "Targeting Condition" at bounding box center [637, 163] width 936 height 14
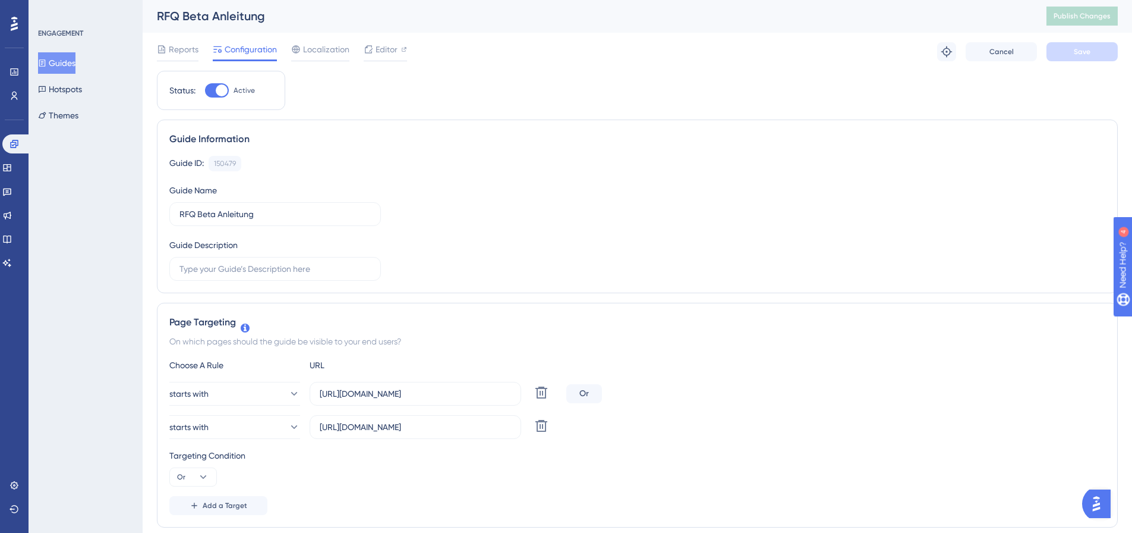
scroll to position [0, 0]
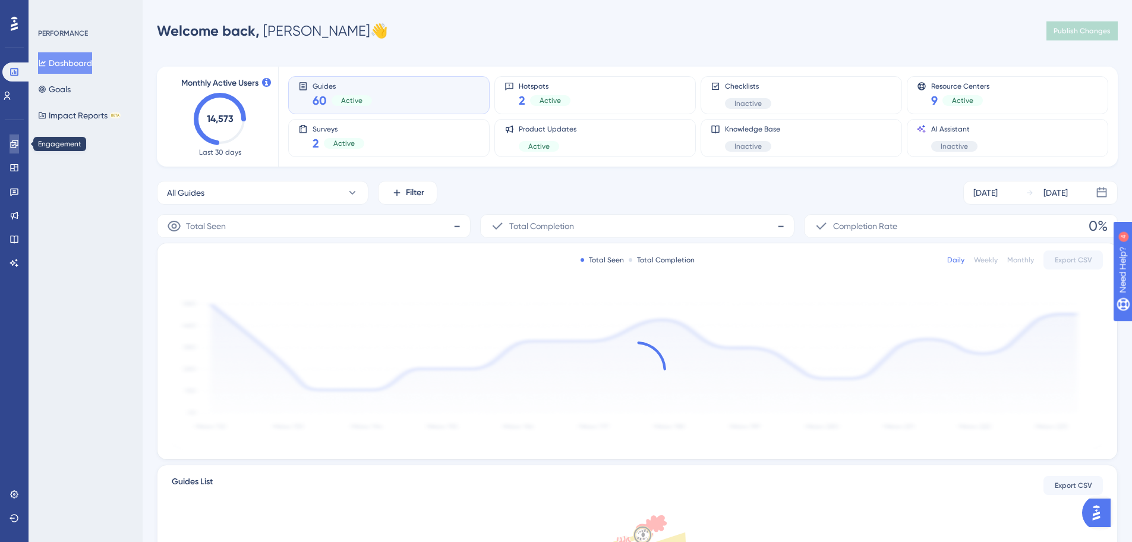
click at [0, 0] on link at bounding box center [0, 0] width 0 height 0
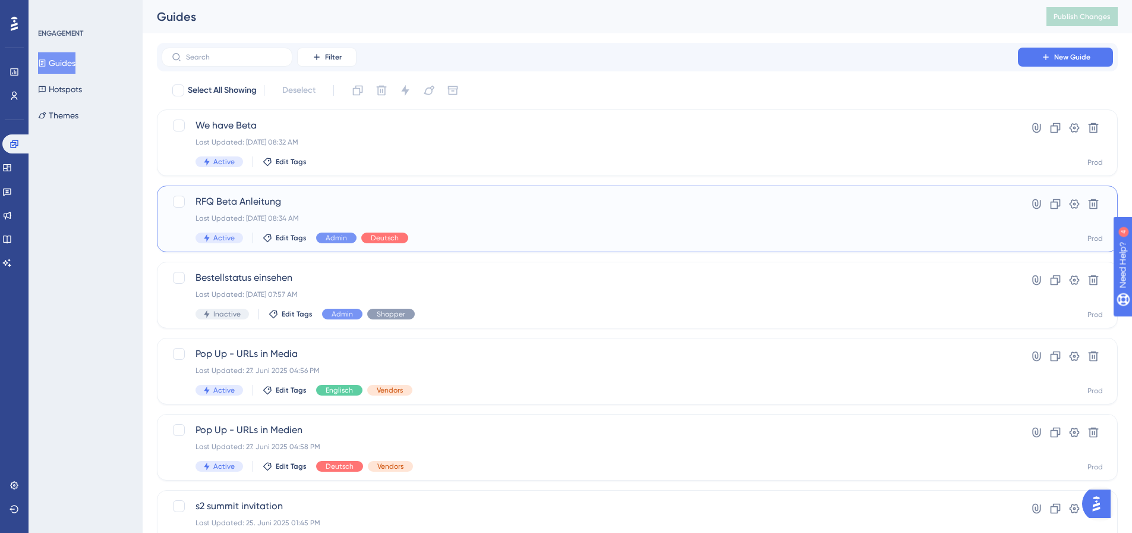
click at [398, 216] on div "Last Updated: [DATE] 08:34 AM" at bounding box center [590, 218] width 789 height 10
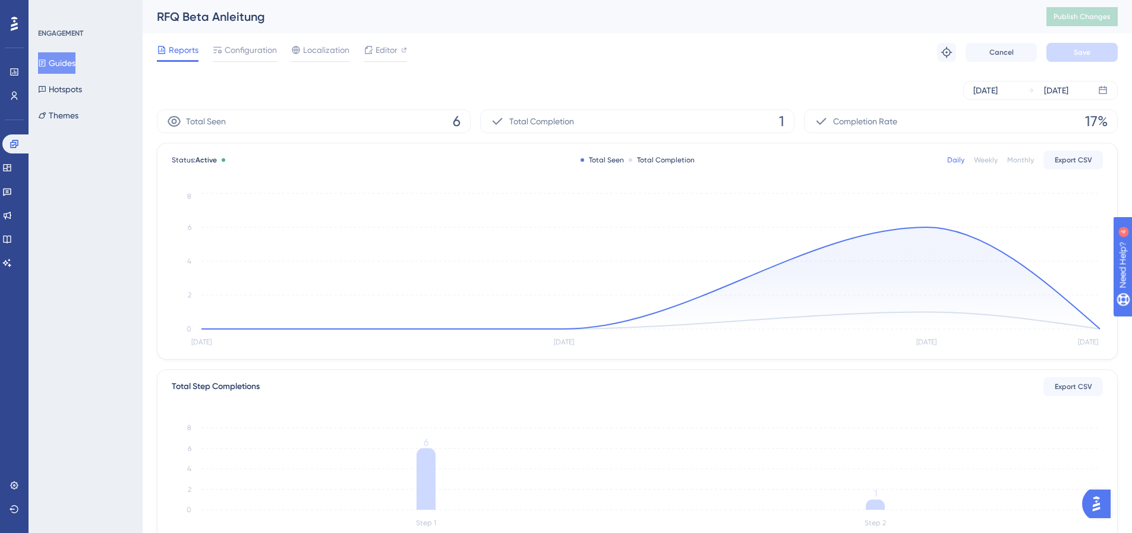
click at [256, 23] on div "RFQ Beta Anleitung" at bounding box center [587, 16] width 860 height 17
click at [250, 58] on div "Configuration" at bounding box center [245, 52] width 64 height 19
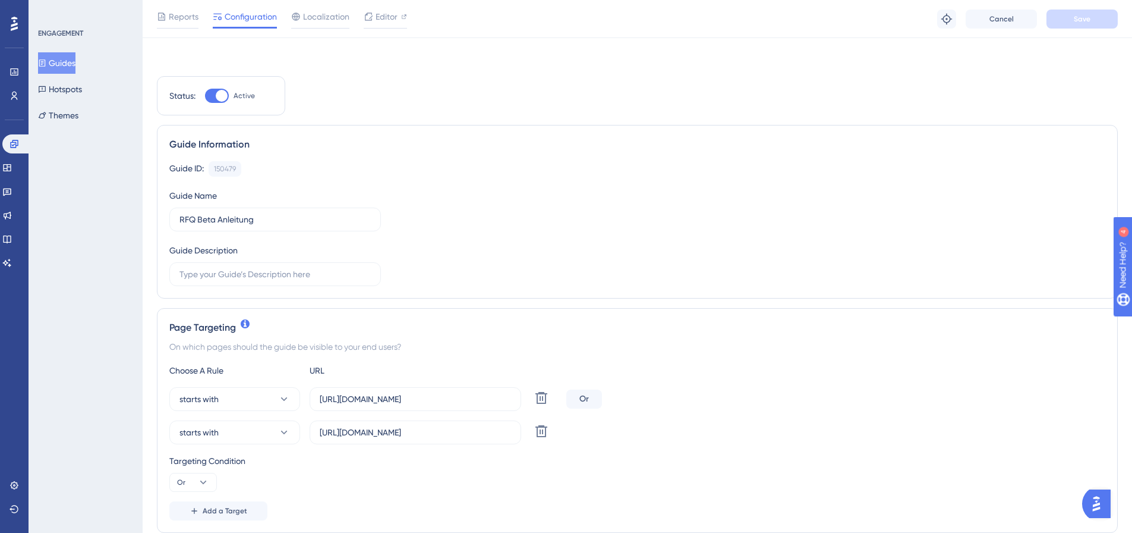
scroll to position [178, 0]
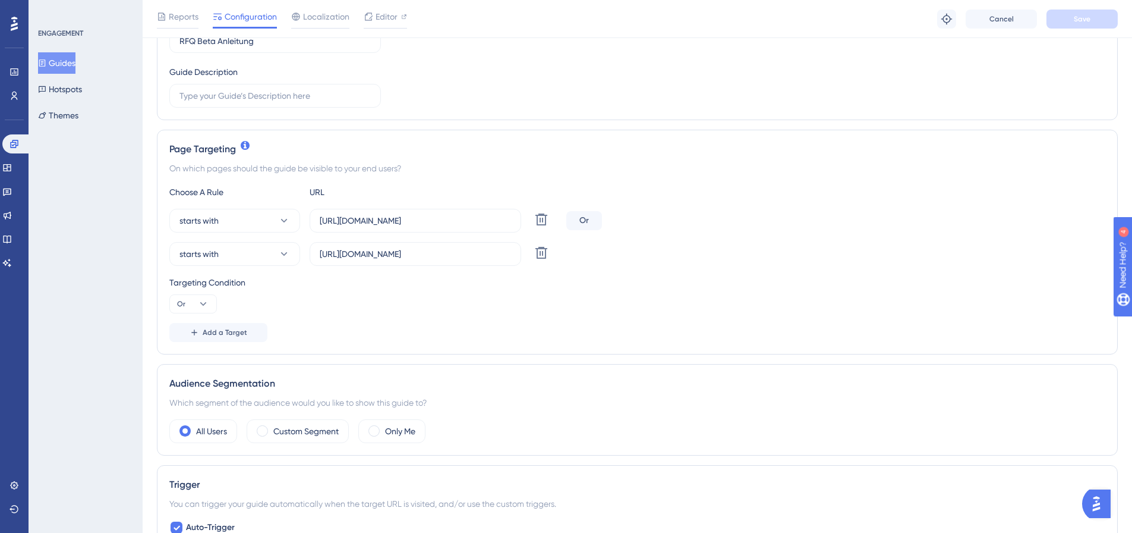
click at [194, 8] on div "Reports Configuration Localization Editor Troubleshoot Cancel Save" at bounding box center [638, 19] width 990 height 38
click at [188, 17] on span "Reports" at bounding box center [184, 17] width 30 height 14
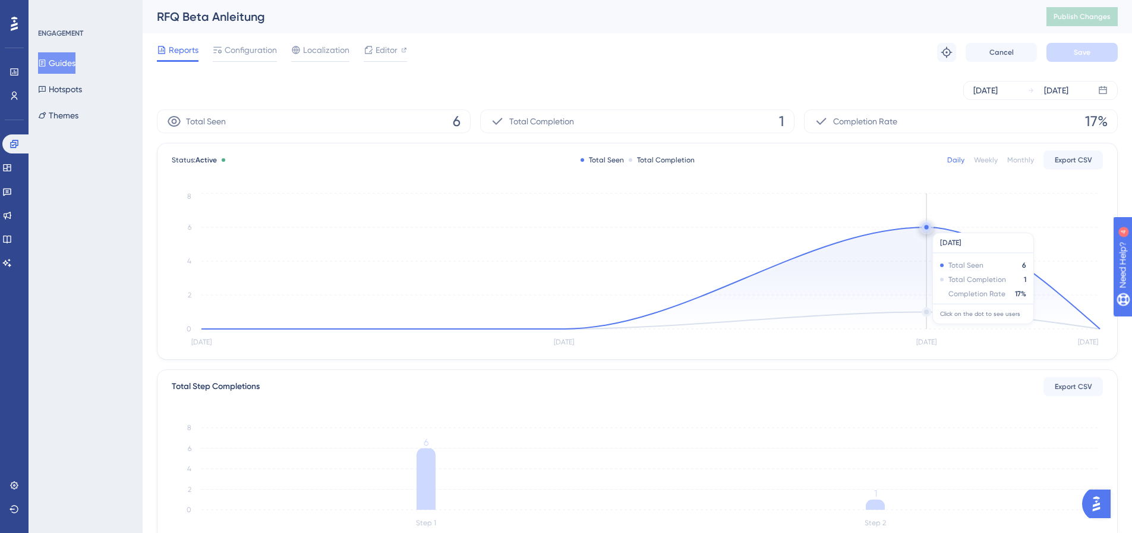
click at [929, 226] on circle at bounding box center [927, 227] width 10 height 10
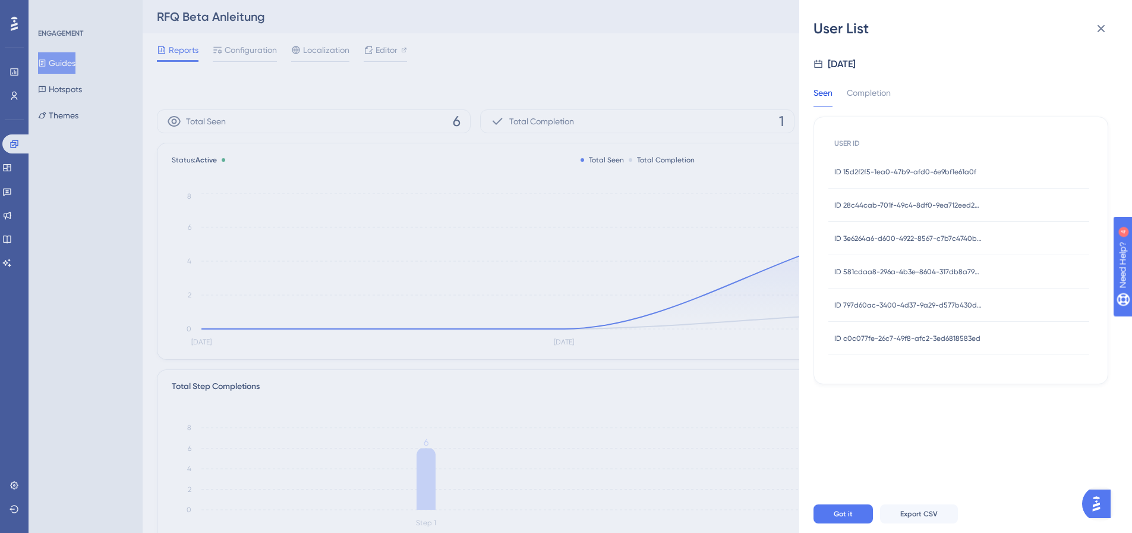
click at [899, 169] on span "ID 15d2f2f5-1ea0-47b9-afd0-6e9bf1e61a0f" at bounding box center [906, 172] width 142 height 10
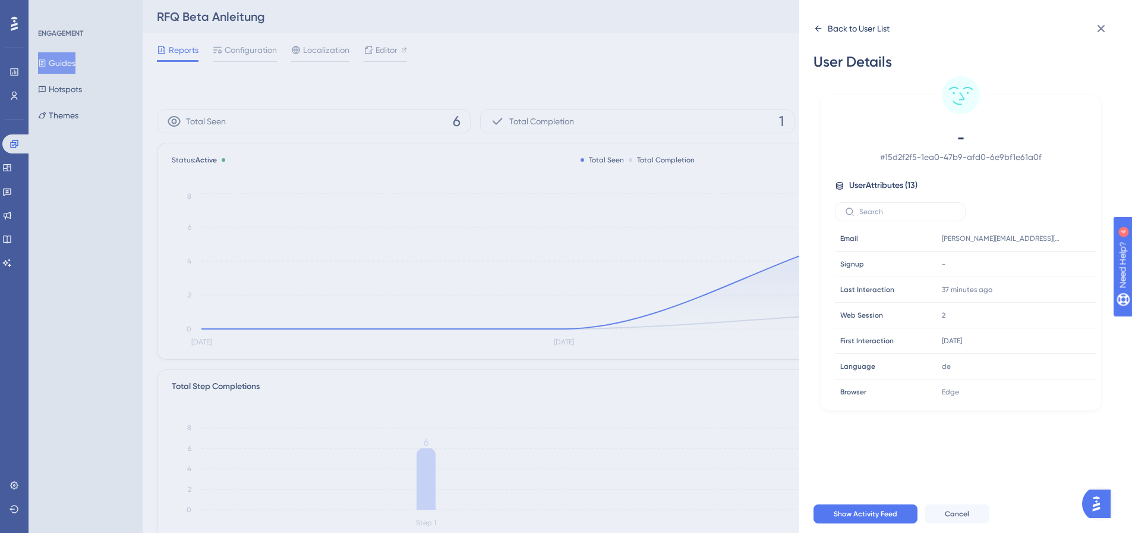
click at [839, 33] on div "Back to User List" at bounding box center [859, 28] width 62 height 14
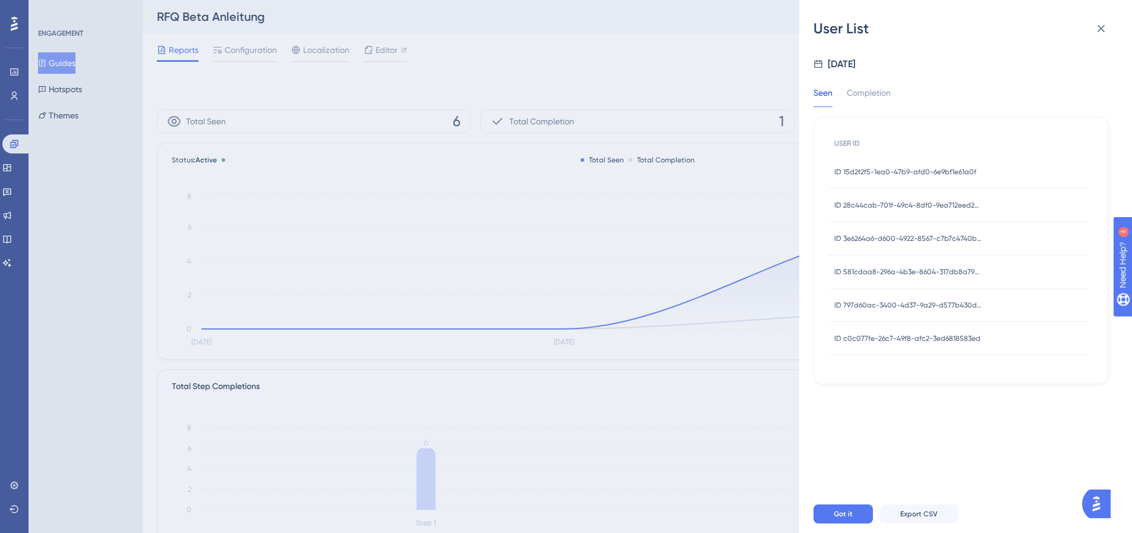
click at [901, 205] on span "ID 28c44cab-701f-49c4-8df0-9ea712eed2b4" at bounding box center [909, 205] width 149 height 10
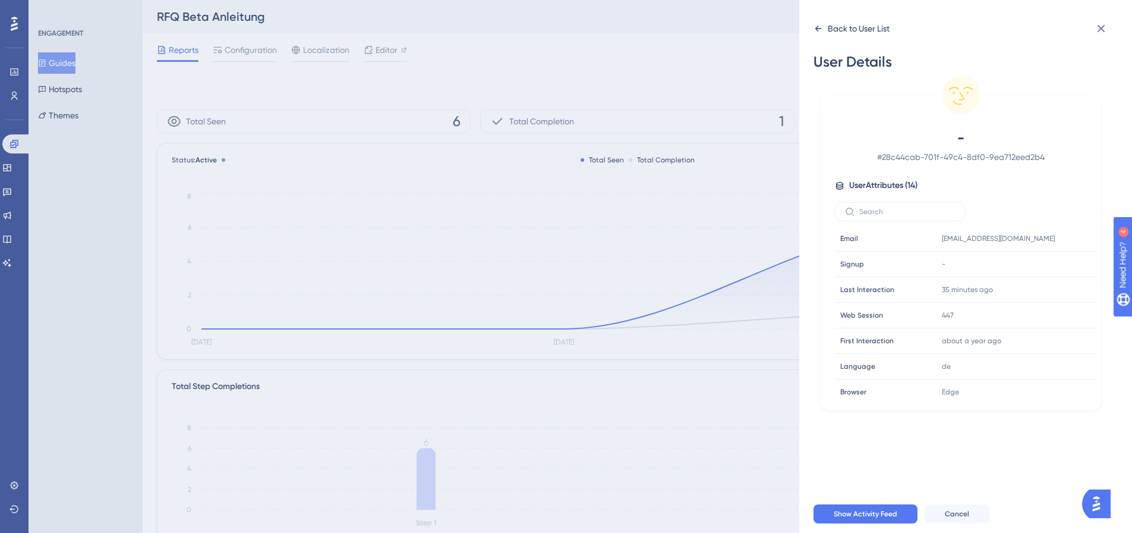
click at [832, 26] on div "Back to User List" at bounding box center [859, 28] width 62 height 14
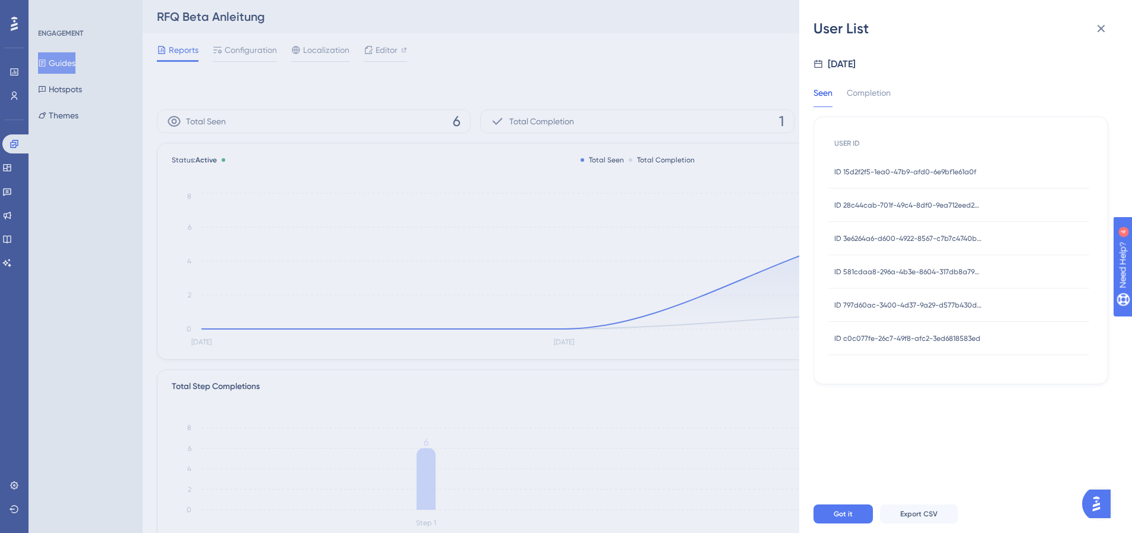
click at [905, 165] on div "ID 15d2f2f5-1ea0-47b9-afd0-6e9bf1e61a0f ID 15d2f2f5-1ea0-47b9-afd0-6e9bf1e61a0f" at bounding box center [906, 171] width 142 height 33
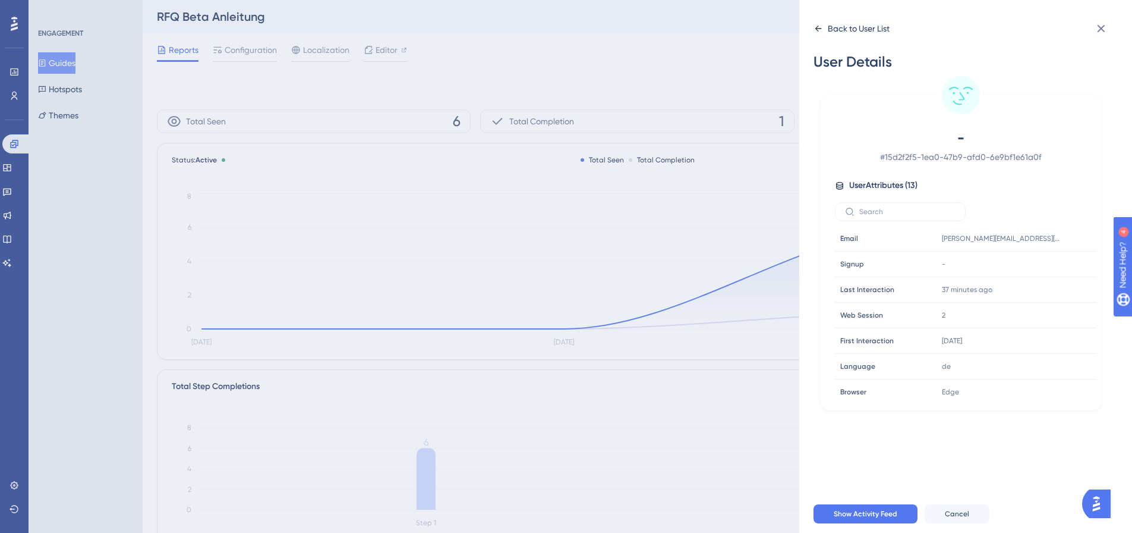
click at [825, 28] on div "Back to User List" at bounding box center [852, 28] width 76 height 19
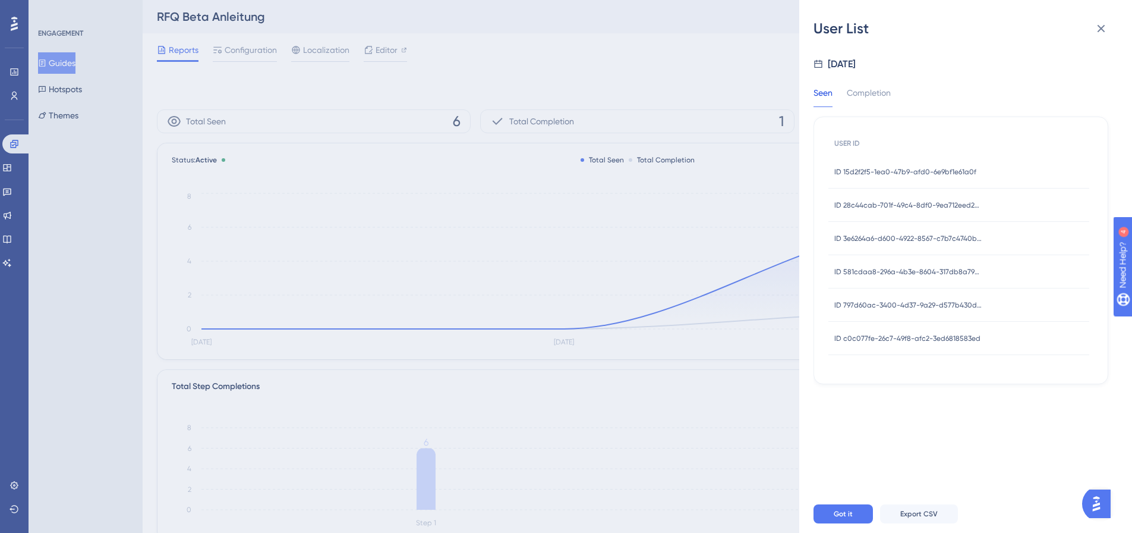
click at [910, 238] on span "ID 3e6264a6-d600-4922-8567-c7b7c4740bfa" at bounding box center [909, 239] width 149 height 10
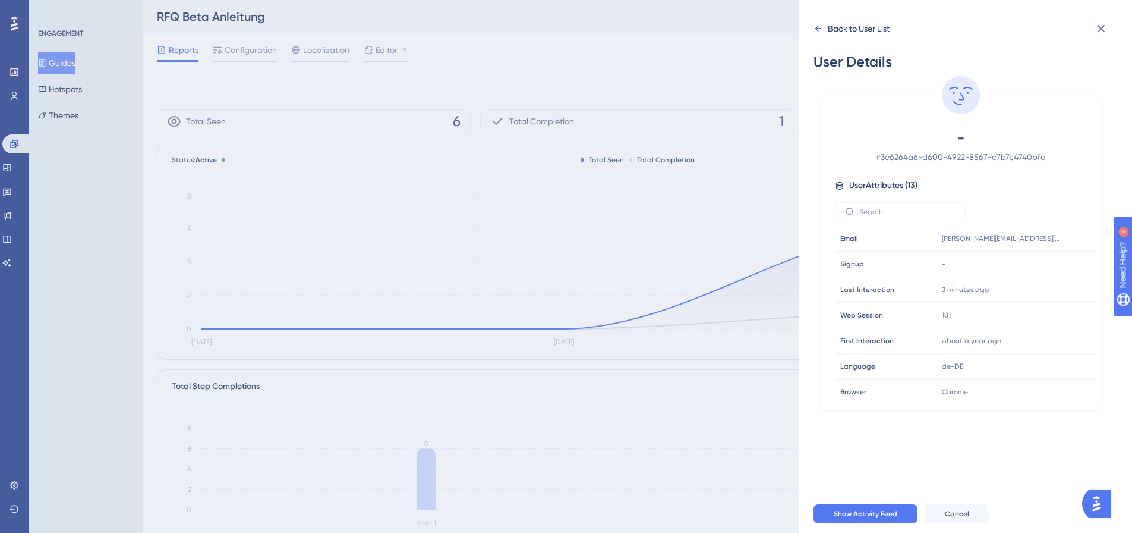
click at [840, 30] on div "Back to User List" at bounding box center [859, 28] width 62 height 14
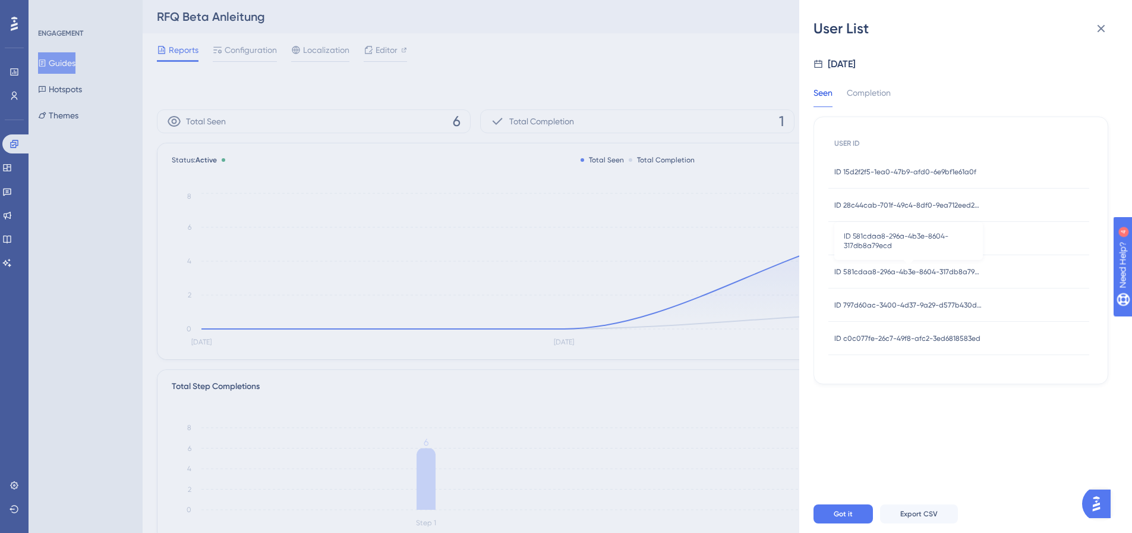
click at [907, 269] on span "ID 581cdaa8-296a-4b3e-8604-317db8a79ecd" at bounding box center [909, 272] width 149 height 10
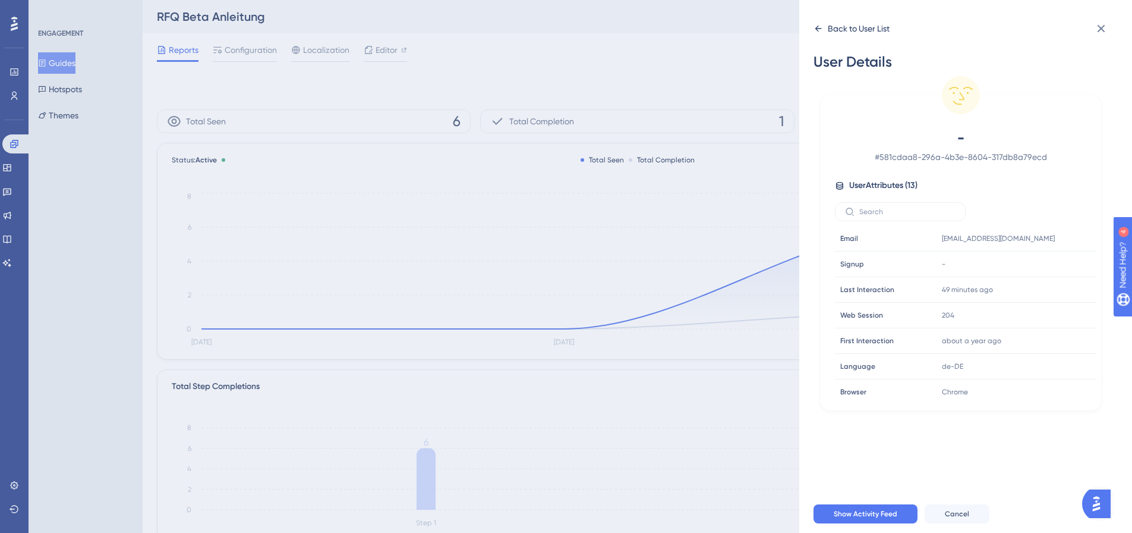
click at [840, 31] on div "Back to User List" at bounding box center [859, 28] width 62 height 14
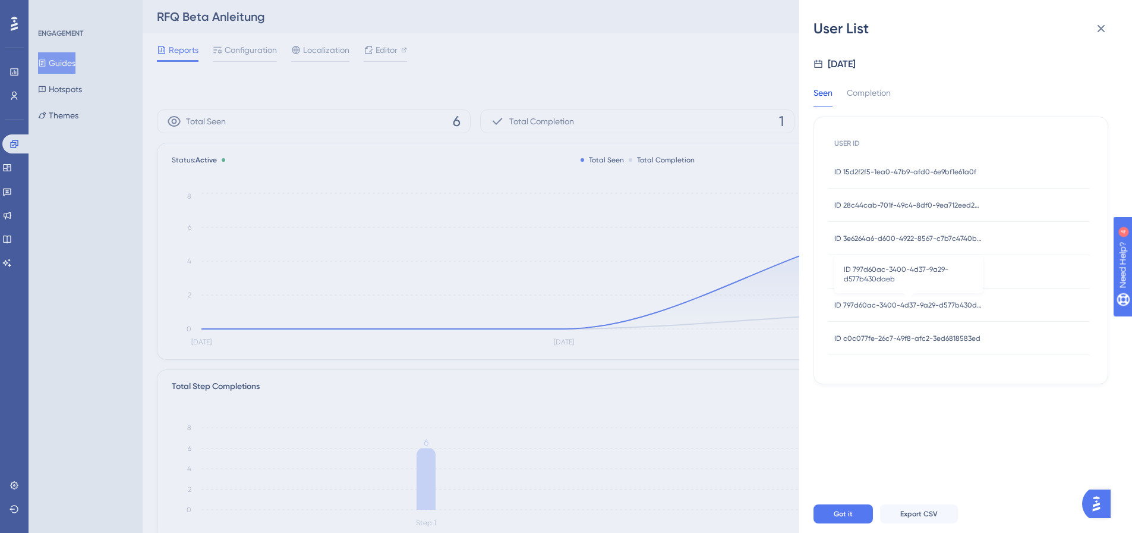
click at [908, 300] on span "ID 797d60ac-3400-4d37-9a29-d577b430daeb" at bounding box center [909, 305] width 149 height 10
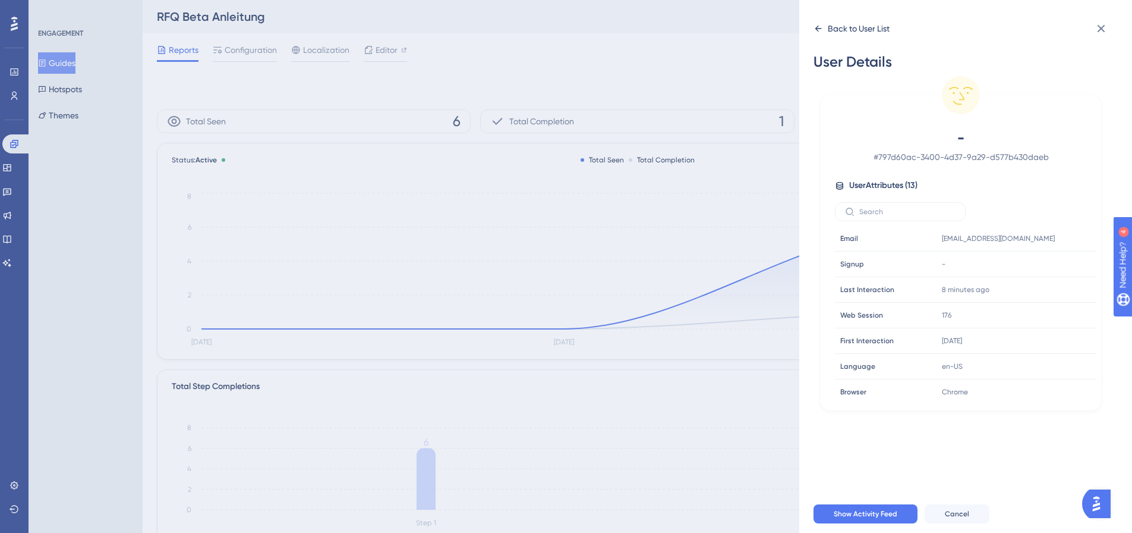
click at [828, 26] on div "Back to User List" at bounding box center [852, 28] width 76 height 19
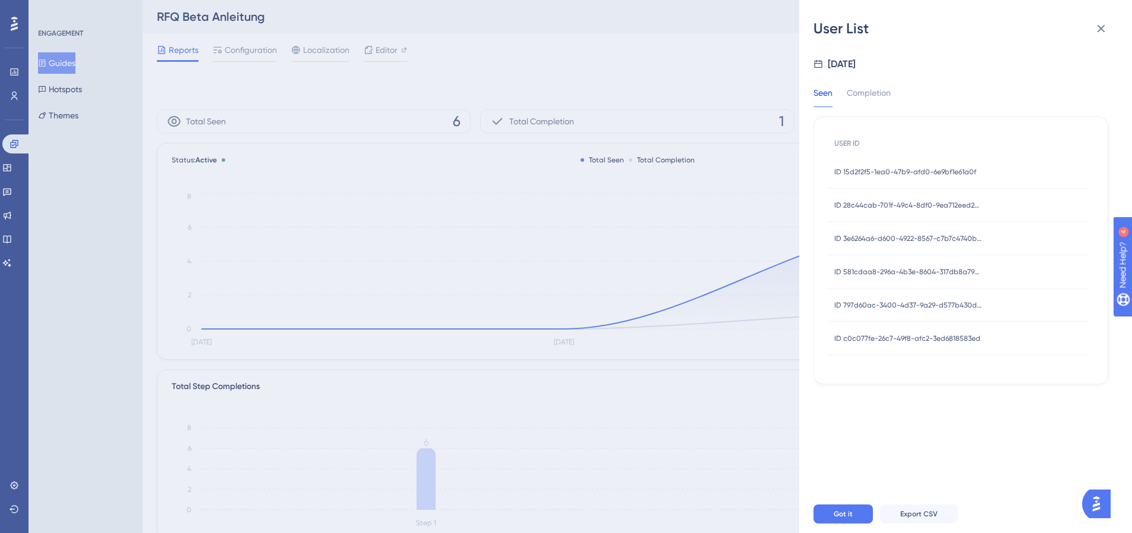
click at [888, 341] on span "ID c0c077fe-26c7-49f8-afc2-3ed6818583ed" at bounding box center [908, 339] width 146 height 10
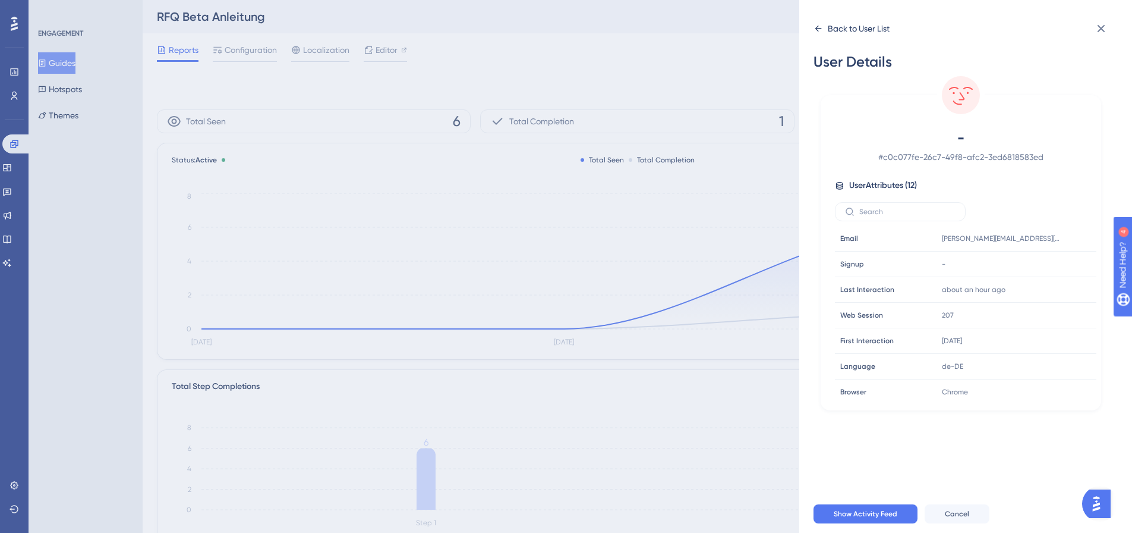
click at [836, 29] on div "Back to User List" at bounding box center [859, 28] width 62 height 14
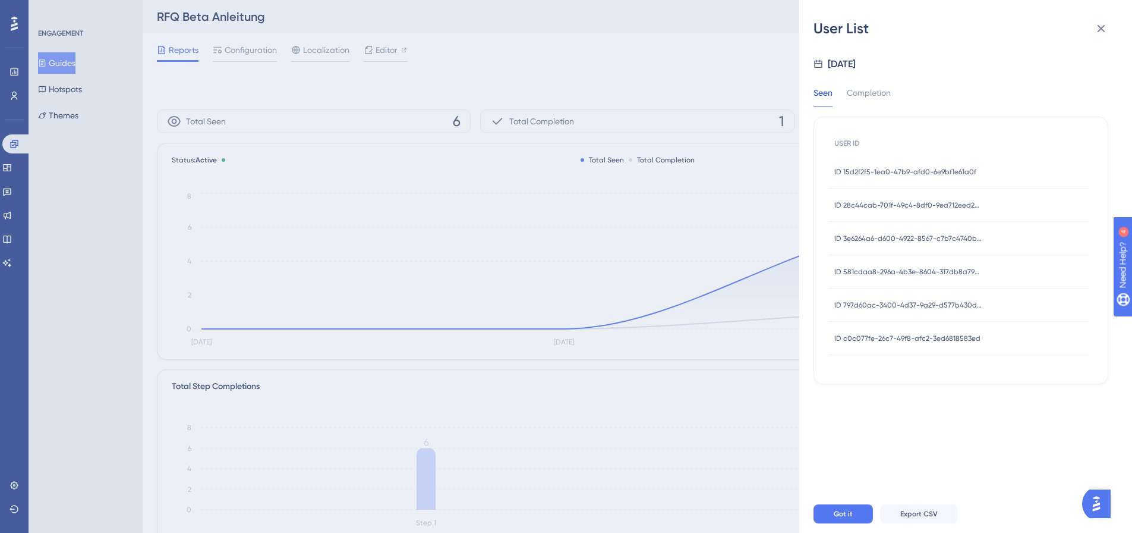
click at [709, 57] on div "User List [DATE] Seen Completion USER ID ID 15d2f2f5-1ea0-47b9-afd0-6e9bf1e61a0…" at bounding box center [566, 266] width 1132 height 533
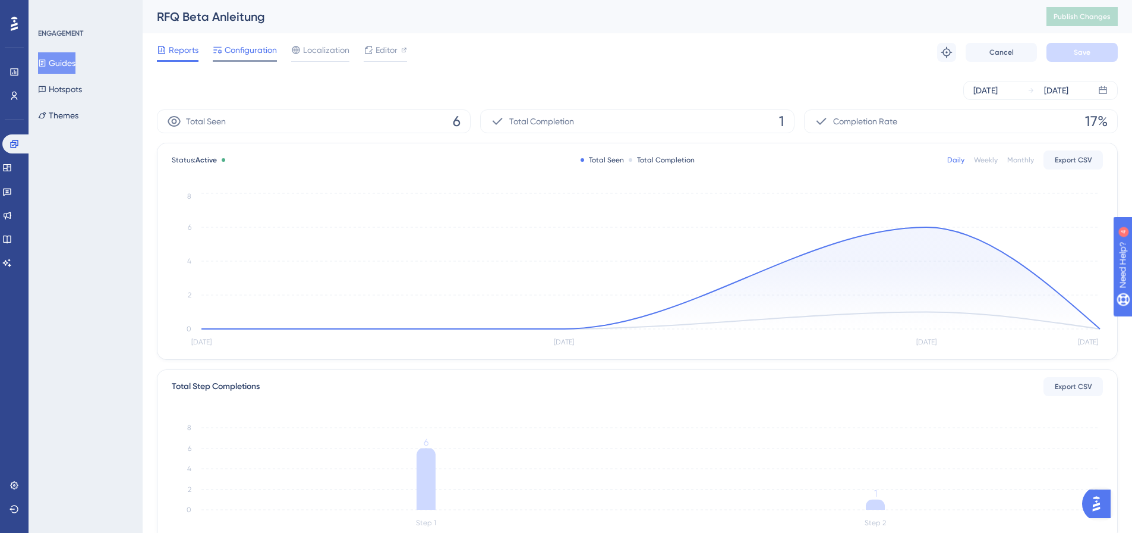
click at [260, 53] on span "Configuration" at bounding box center [251, 50] width 52 height 14
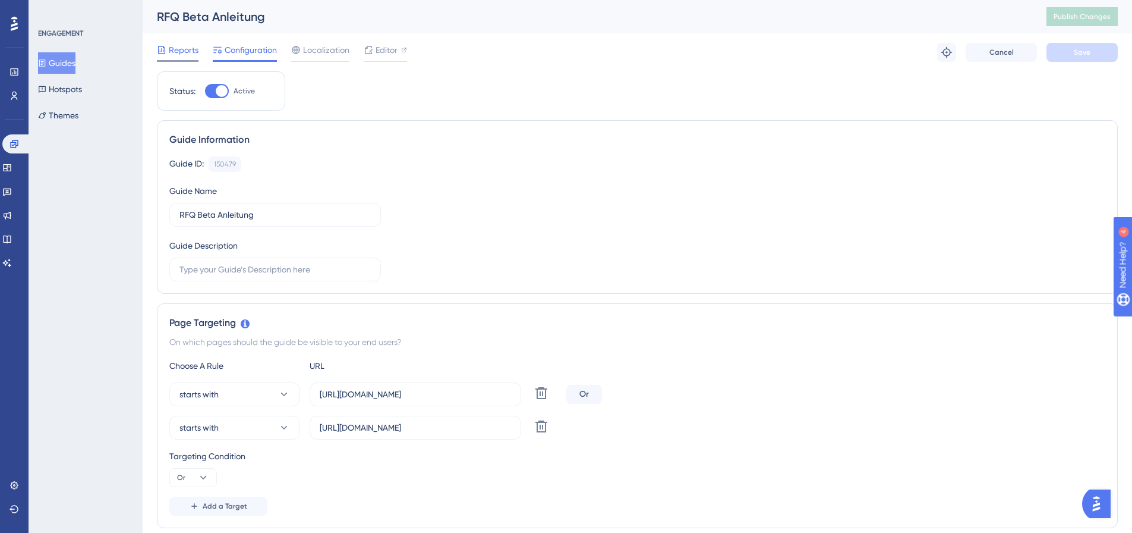
click at [185, 48] on span "Reports" at bounding box center [184, 50] width 30 height 14
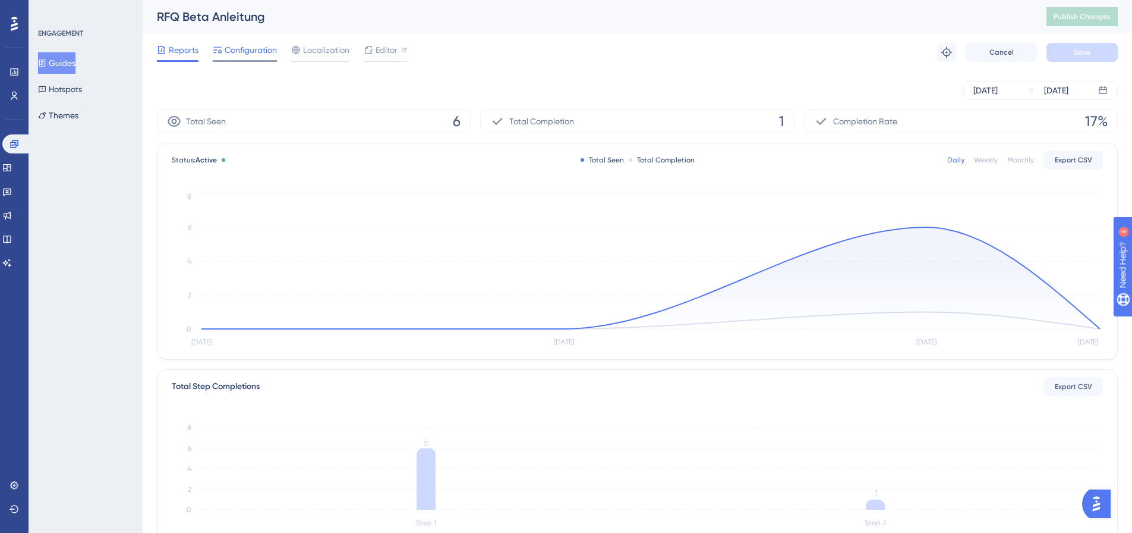
click at [248, 56] on span "Configuration" at bounding box center [251, 50] width 52 height 14
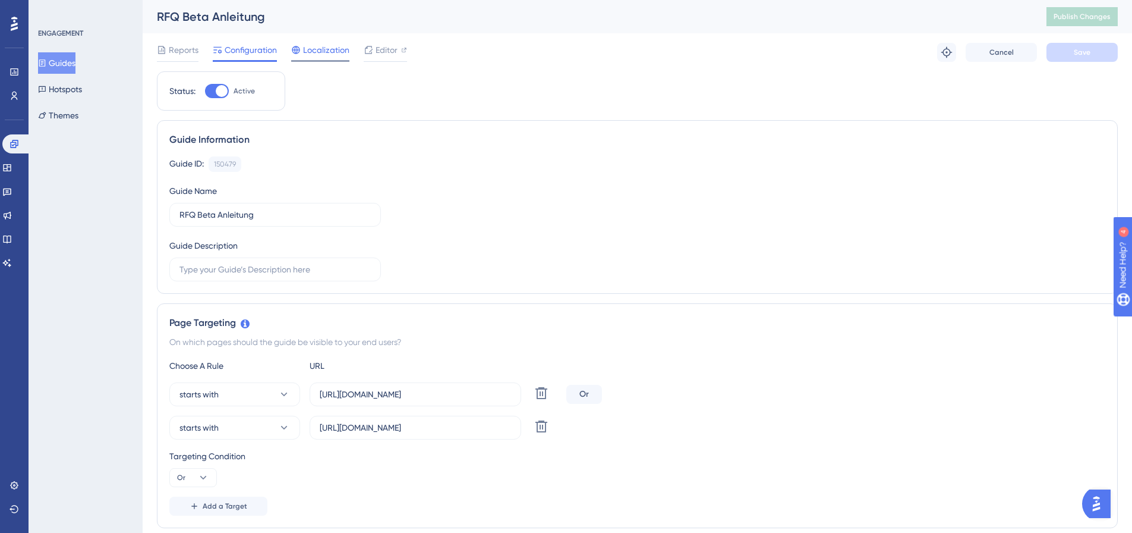
click at [327, 52] on span "Localization" at bounding box center [326, 50] width 46 height 14
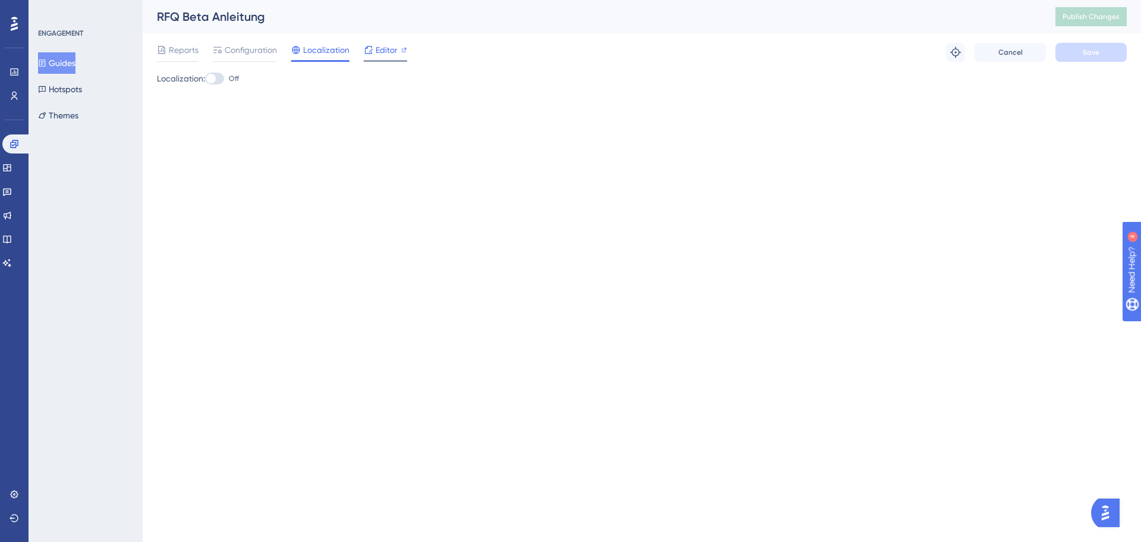
click at [374, 48] on div "Editor" at bounding box center [385, 50] width 43 height 14
click at [73, 65] on button "Guides" at bounding box center [56, 62] width 37 height 21
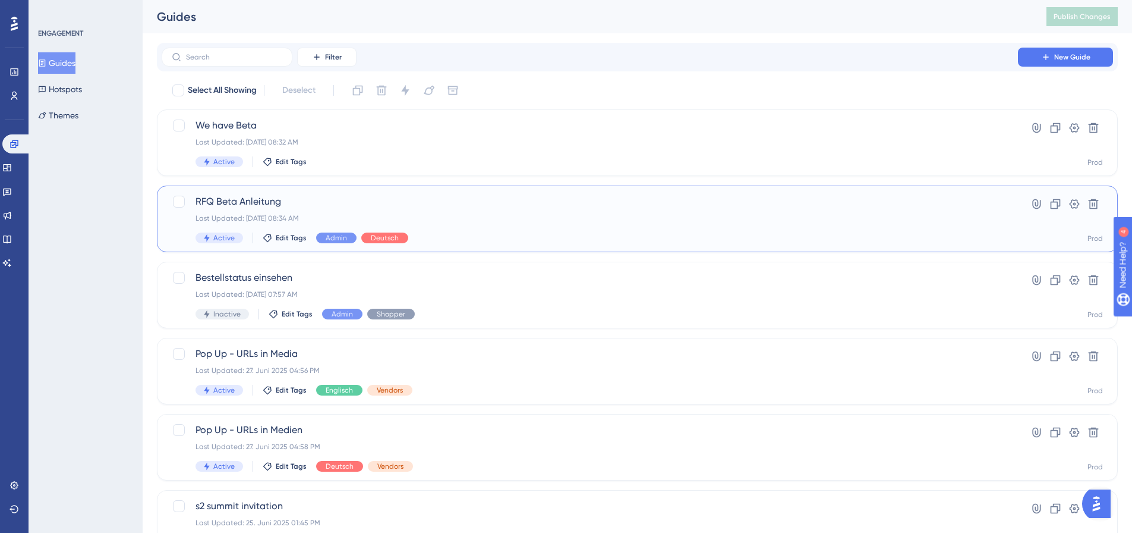
click at [347, 191] on div "RFQ Beta Anleitung Last Updated: [DATE] 08:34 AM Active Edit Tags Admin Deutsch…" at bounding box center [637, 218] width 961 height 67
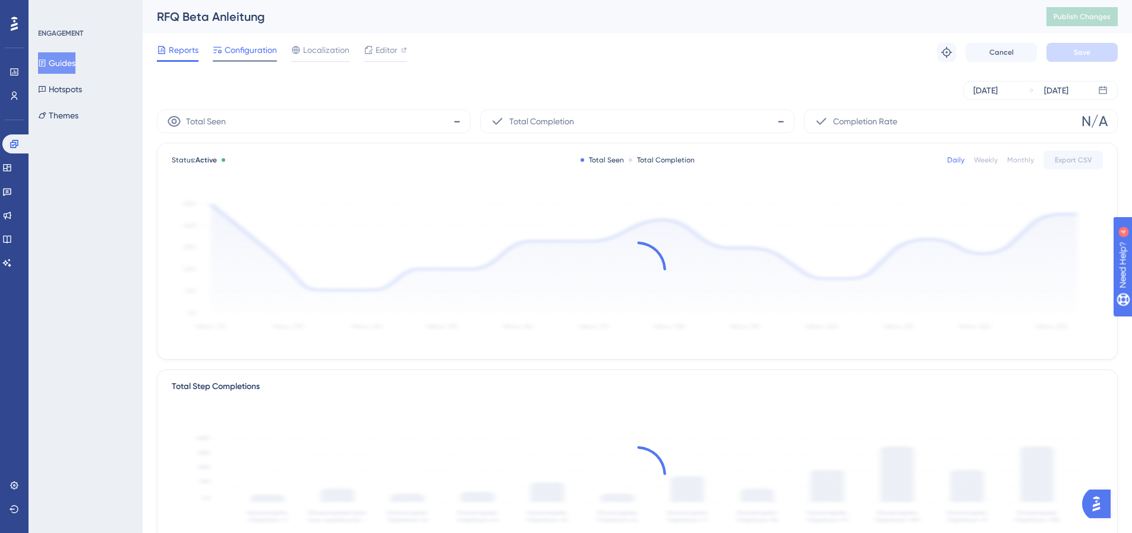
click at [254, 56] on span "Configuration" at bounding box center [251, 50] width 52 height 14
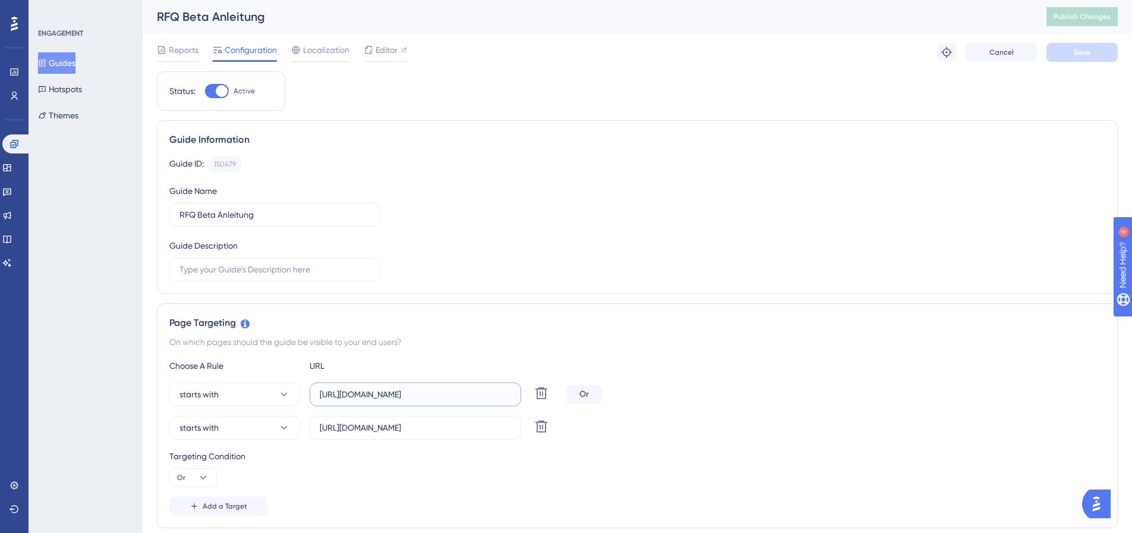
scroll to position [0, 75]
drag, startPoint x: 392, startPoint y: 394, endPoint x: 869, endPoint y: 430, distance: 477.6
click at [864, 430] on div "starts with [URL][DOMAIN_NAME] Delete Or starts with [URL][DOMAIN_NAME] Delete" at bounding box center [637, 410] width 936 height 57
click at [877, 430] on div "starts with [URL][DOMAIN_NAME] Delete" at bounding box center [637, 428] width 936 height 24
